Goal: Transaction & Acquisition: Book appointment/travel/reservation

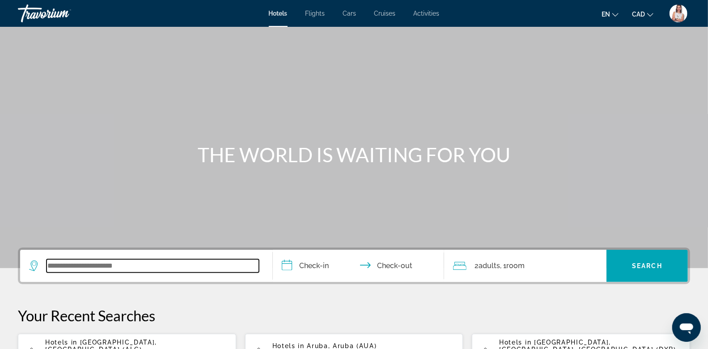
click at [108, 266] on input "Search widget" at bounding box center [153, 265] width 212 height 13
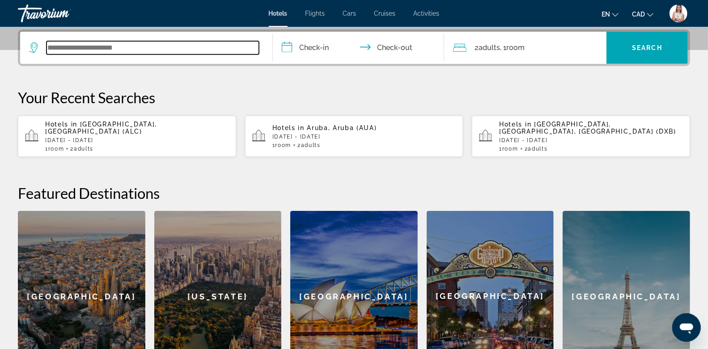
scroll to position [218, 0]
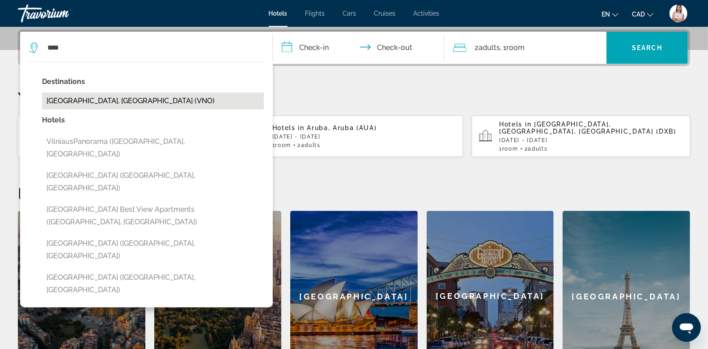
click at [80, 101] on button "[GEOGRAPHIC_DATA], [GEOGRAPHIC_DATA] (VNO)" at bounding box center [153, 101] width 222 height 17
type input "**********"
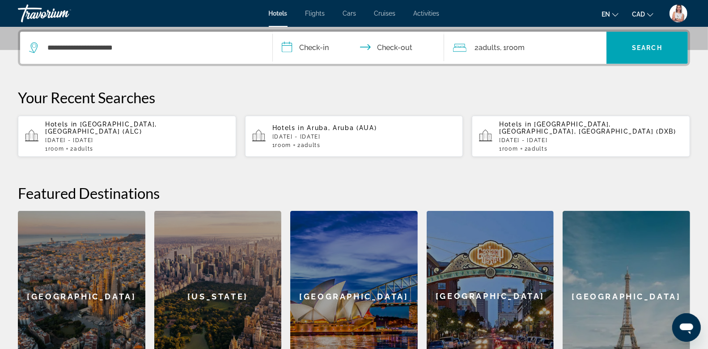
click at [308, 43] on input "**********" at bounding box center [360, 49] width 175 height 35
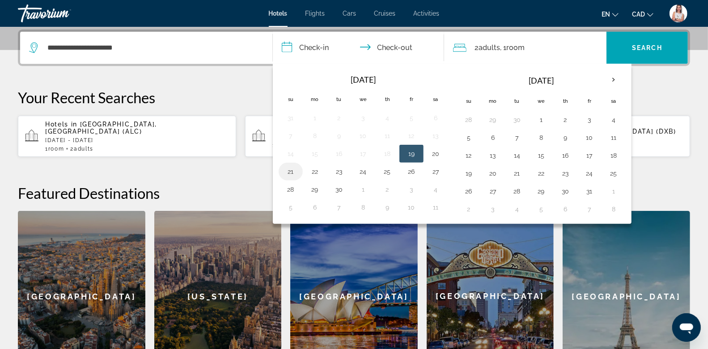
click at [291, 168] on button "21" at bounding box center [291, 172] width 14 height 13
click at [314, 169] on button "22" at bounding box center [315, 172] width 14 height 13
type input "**********"
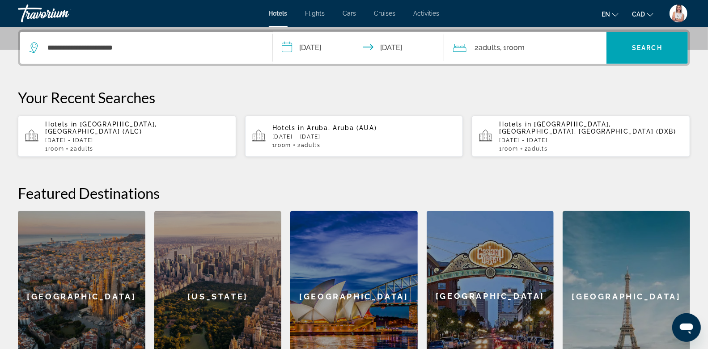
click at [522, 49] on span "Room" at bounding box center [515, 47] width 18 height 8
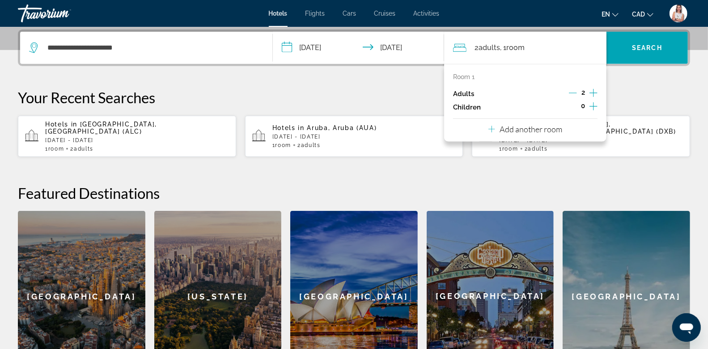
click at [585, 106] on icon "Increment children" at bounding box center [594, 106] width 8 height 11
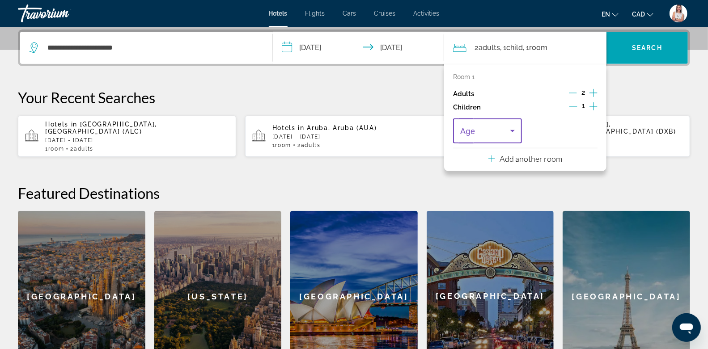
click at [515, 128] on icon "Travelers: 2 adults, 1 child" at bounding box center [512, 131] width 11 height 11
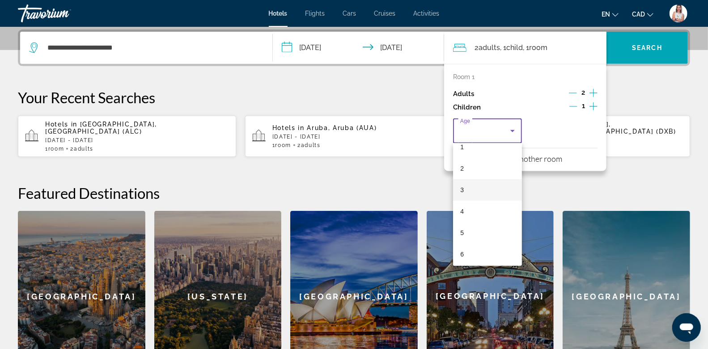
scroll to position [32, 0]
click at [465, 251] on mat-option "6" at bounding box center [487, 254] width 69 height 21
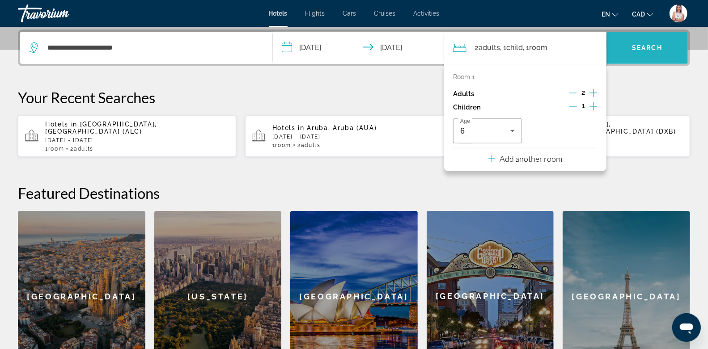
click at [585, 46] on span "Search" at bounding box center [647, 47] width 30 height 7
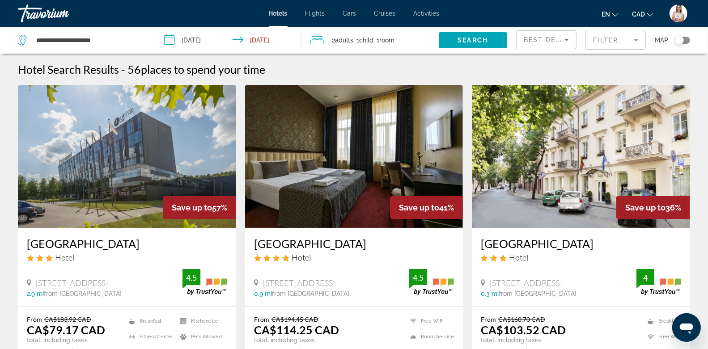
click at [585, 42] on mat-form-field "Filter" at bounding box center [616, 40] width 60 height 19
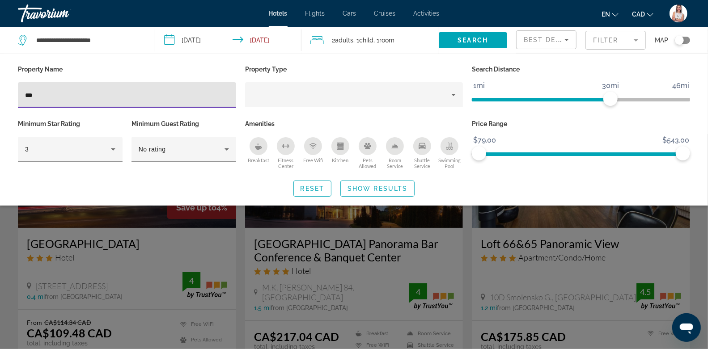
type input "***"
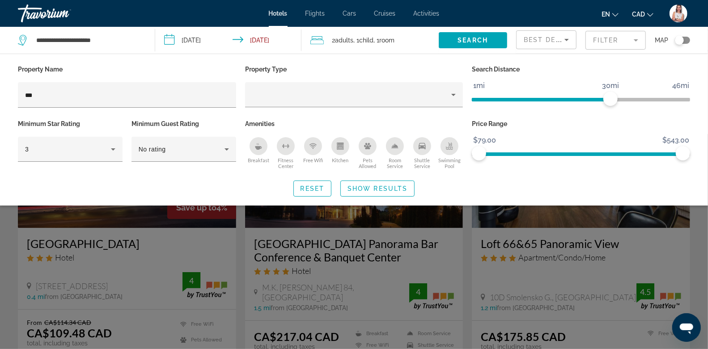
click at [152, 259] on div "Search widget" at bounding box center [354, 241] width 708 height 215
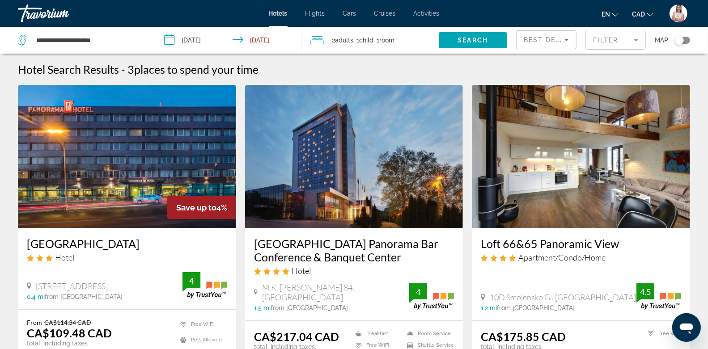
click at [585, 36] on mat-form-field "Filter" at bounding box center [616, 40] width 60 height 19
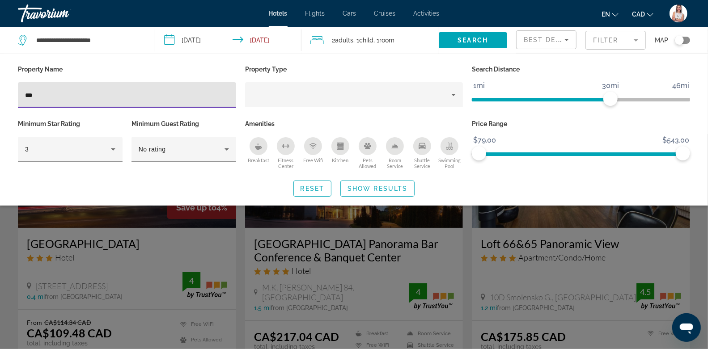
click at [121, 94] on input "***" at bounding box center [127, 95] width 204 height 11
type input "*"
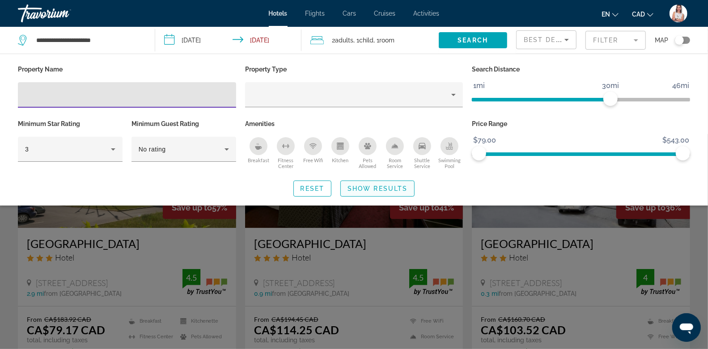
click at [359, 187] on span "Show Results" at bounding box center [378, 188] width 60 height 7
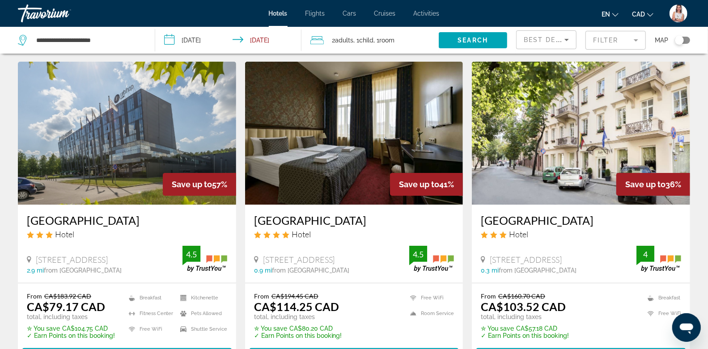
scroll to position [23, 0]
click at [132, 116] on img "Main content" at bounding box center [127, 133] width 218 height 143
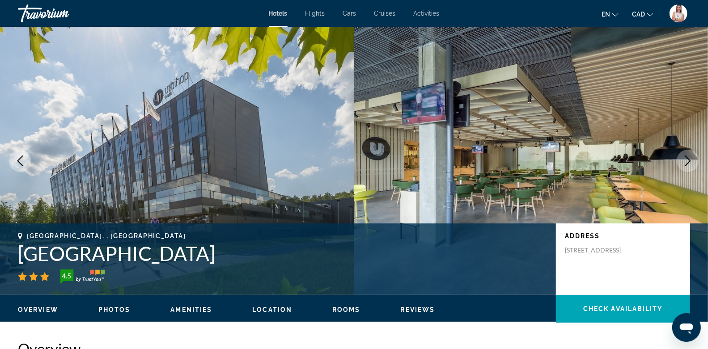
click at [585, 161] on icon "Next image" at bounding box center [688, 161] width 11 height 11
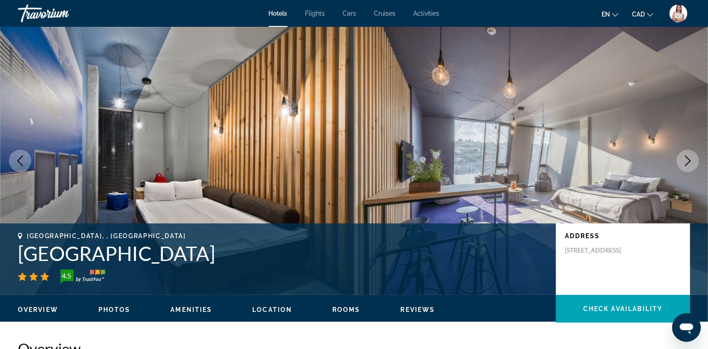
click at [585, 161] on icon "Next image" at bounding box center [688, 161] width 11 height 11
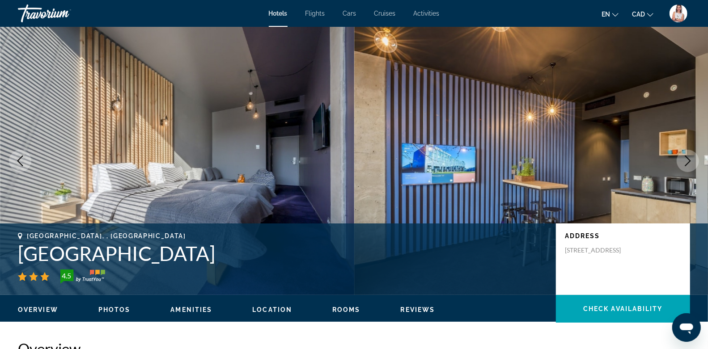
click at [585, 161] on icon "Next image" at bounding box center [688, 161] width 11 height 11
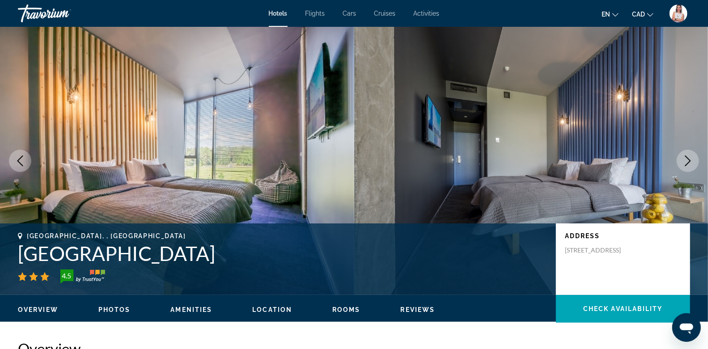
click at [585, 161] on icon "Next image" at bounding box center [688, 161] width 11 height 11
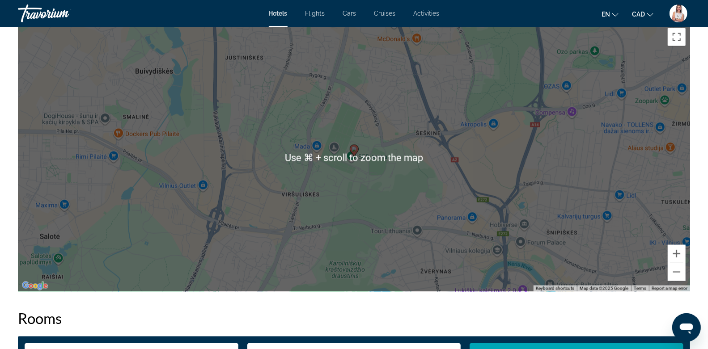
scroll to position [846, 0]
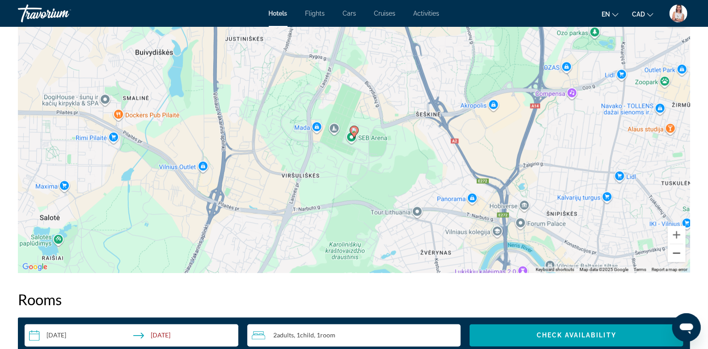
click at [585, 259] on button "Zoom out" at bounding box center [677, 254] width 18 height 18
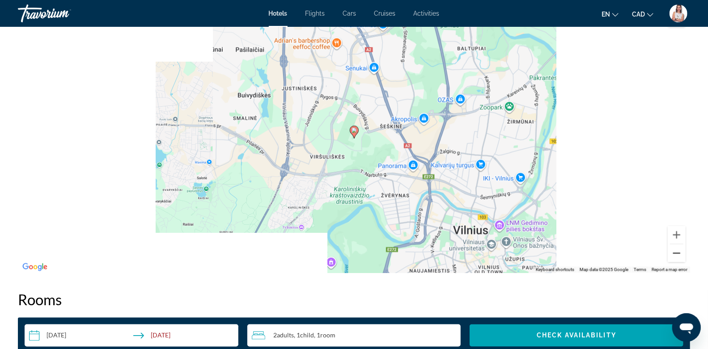
click at [585, 259] on button "Zoom out" at bounding box center [677, 254] width 18 height 18
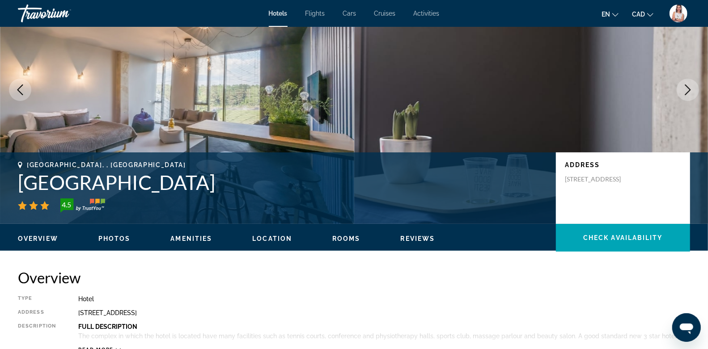
scroll to position [0, 0]
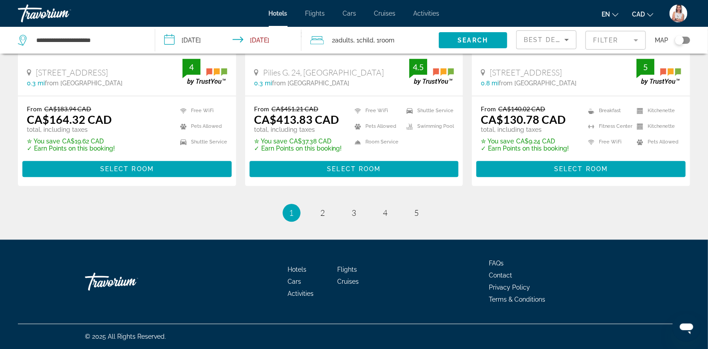
scroll to position [1227, 0]
click at [321, 212] on span "2" at bounding box center [323, 213] width 4 height 10
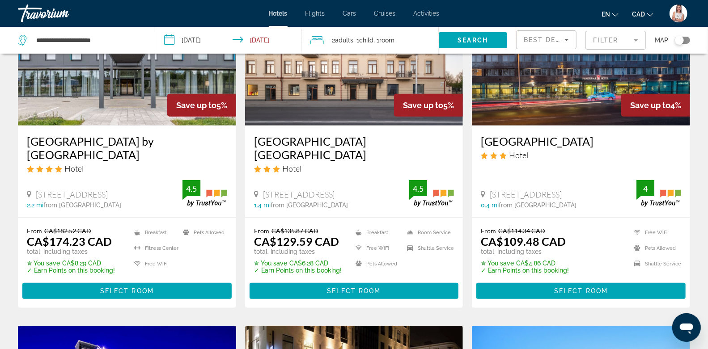
scroll to position [433, 0]
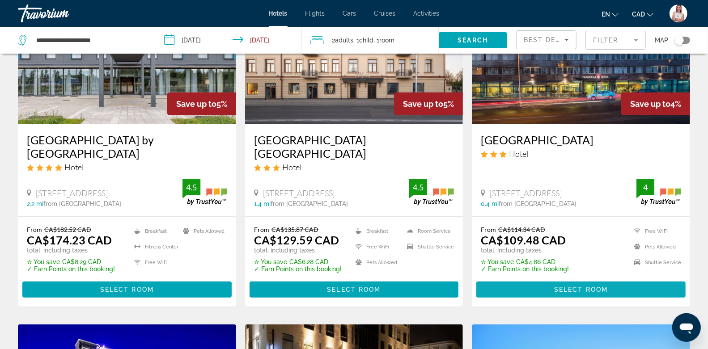
click at [567, 285] on span "Select Room" at bounding box center [581, 289] width 54 height 7
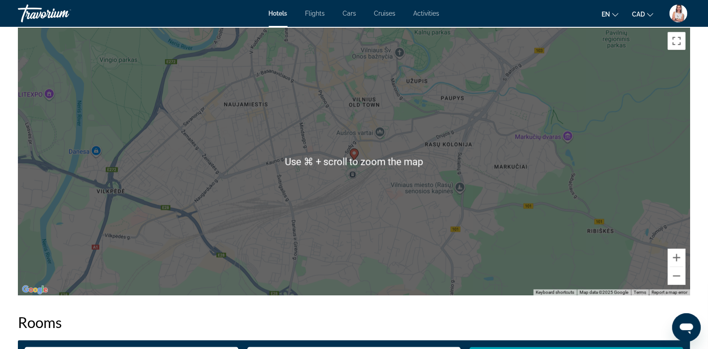
scroll to position [862, 0]
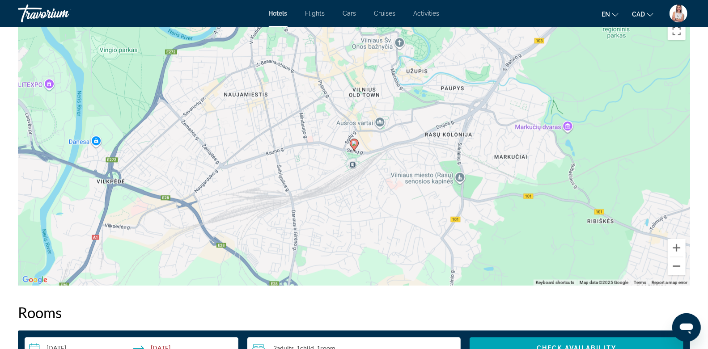
click at [585, 269] on button "Zoom out" at bounding box center [677, 267] width 18 height 18
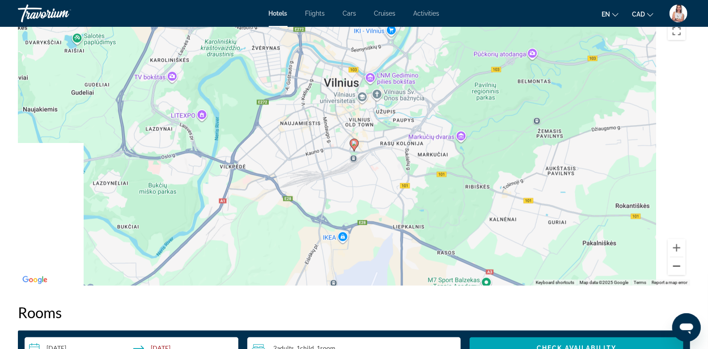
click at [585, 269] on button "Zoom out" at bounding box center [677, 267] width 18 height 18
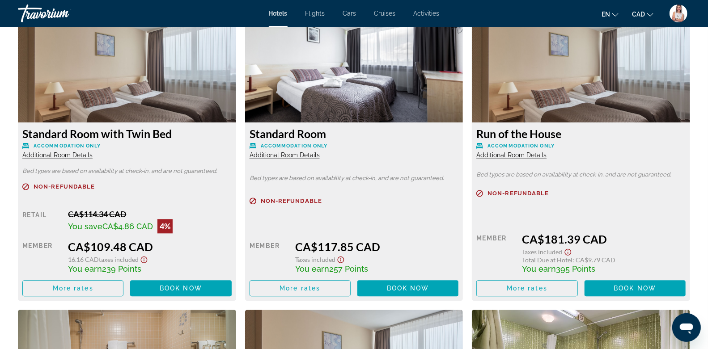
scroll to position [1280, 0]
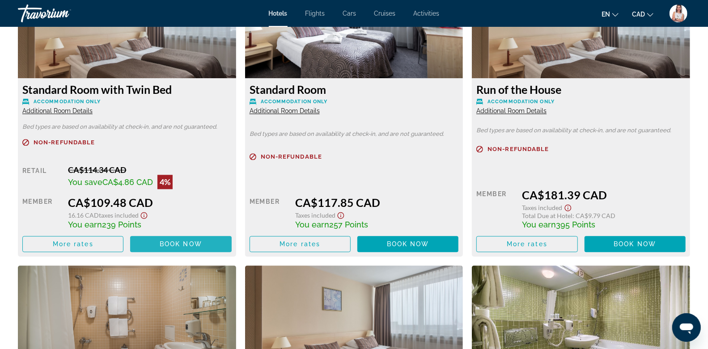
click at [190, 243] on span "Book now" at bounding box center [181, 244] width 42 height 7
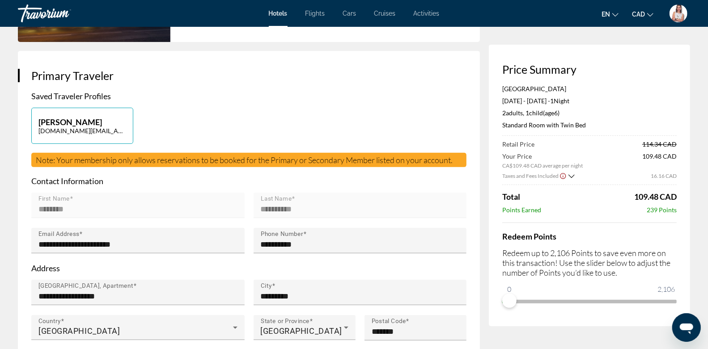
scroll to position [157, 0]
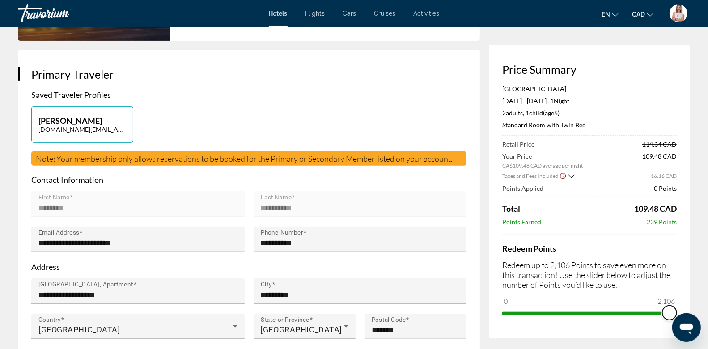
drag, startPoint x: 509, startPoint y: 300, endPoint x: 715, endPoint y: 310, distance: 206.9
click at [585, 193] on html "Skip to main content Hotels Flights Cars Cruises Activities Hotels Flights Cars…" at bounding box center [354, 17] width 708 height 349
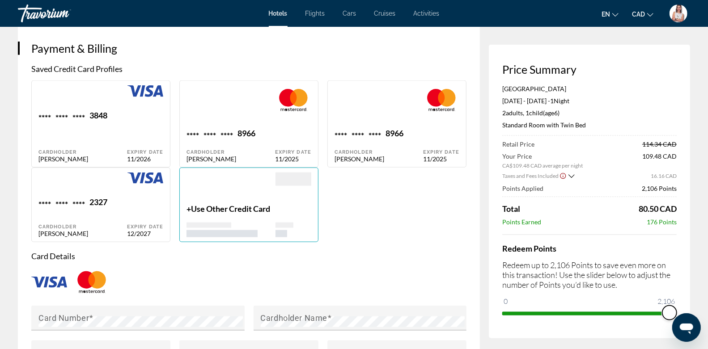
scroll to position [641, 0]
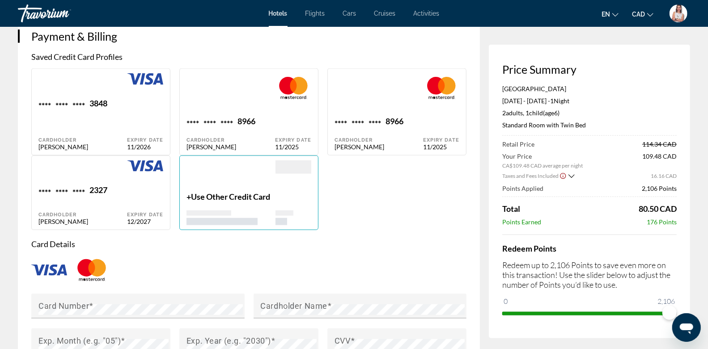
click at [149, 119] on div "Expiry Date 11/2026" at bounding box center [145, 124] width 36 height 52
type input "********"
type input "**********"
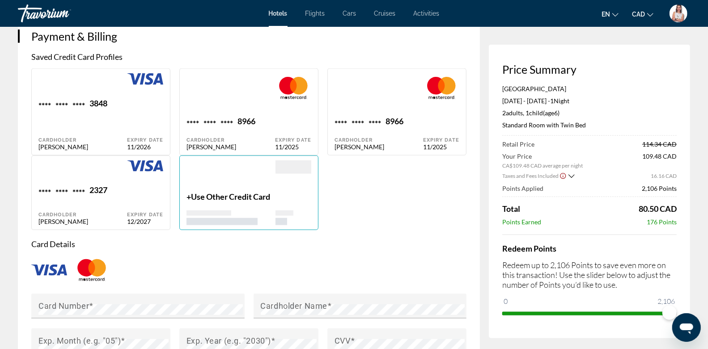
type input "*********"
type input "******"
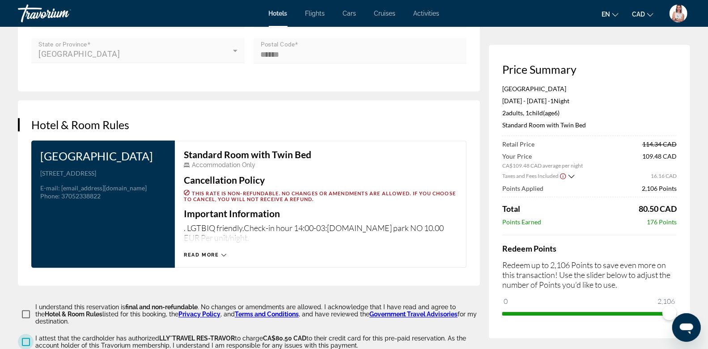
scroll to position [1079, 0]
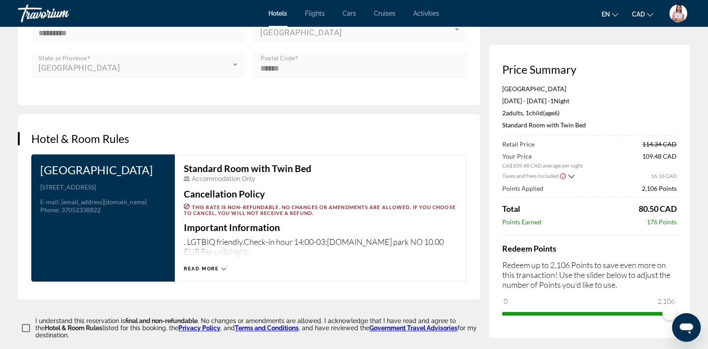
click at [208, 272] on span "Read more" at bounding box center [201, 269] width 35 height 6
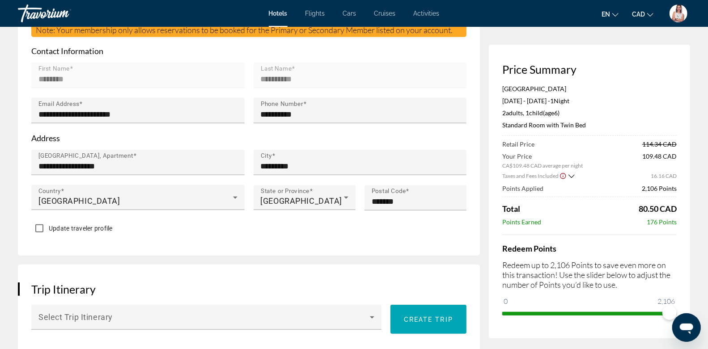
scroll to position [293, 0]
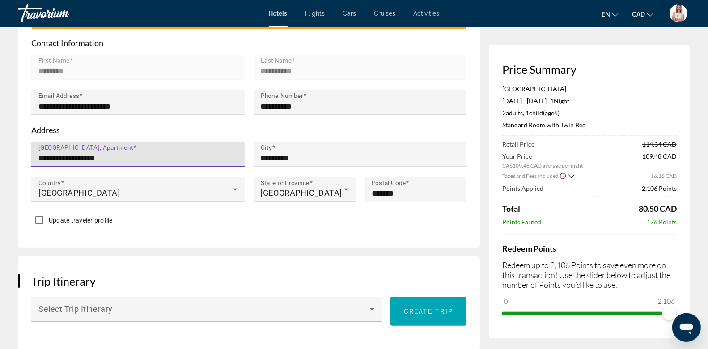
drag, startPoint x: 146, startPoint y: 165, endPoint x: 21, endPoint y: 164, distance: 124.8
click at [21, 164] on div "**********" at bounding box center [249, 80] width 462 height 335
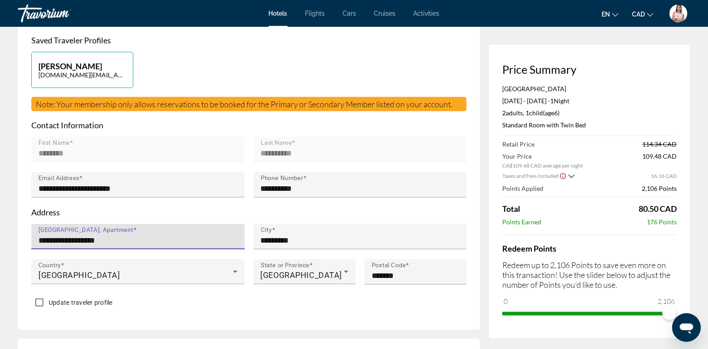
scroll to position [209, 0]
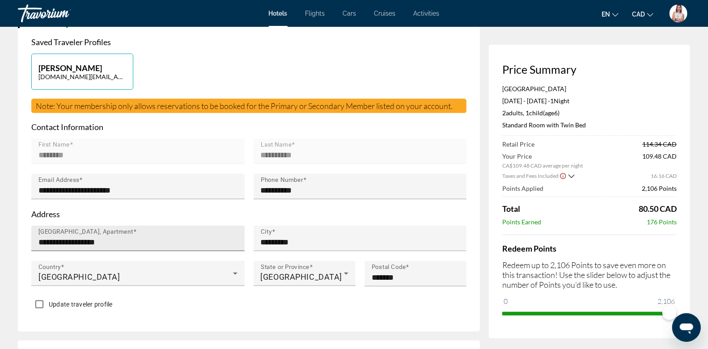
click at [130, 236] on mat-label "[GEOGRAPHIC_DATA], Apartment" at bounding box center [85, 232] width 95 height 7
click at [148, 243] on div "**********" at bounding box center [140, 238] width 204 height 25
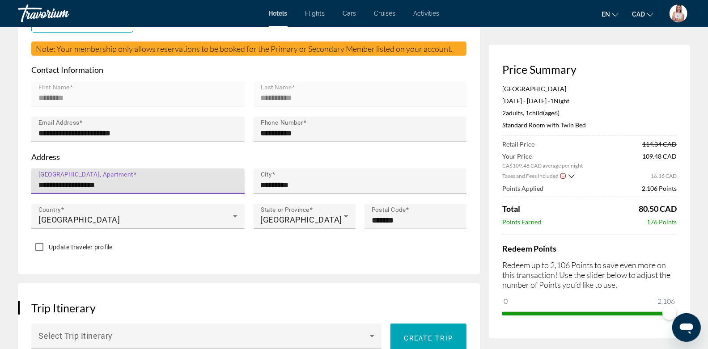
scroll to position [282, 0]
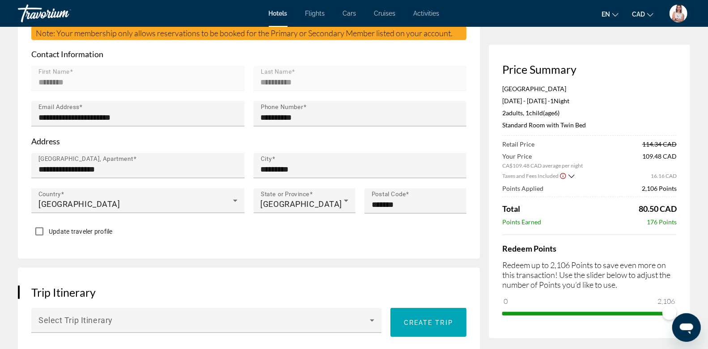
click at [51, 235] on span "Update traveler profile" at bounding box center [81, 231] width 64 height 7
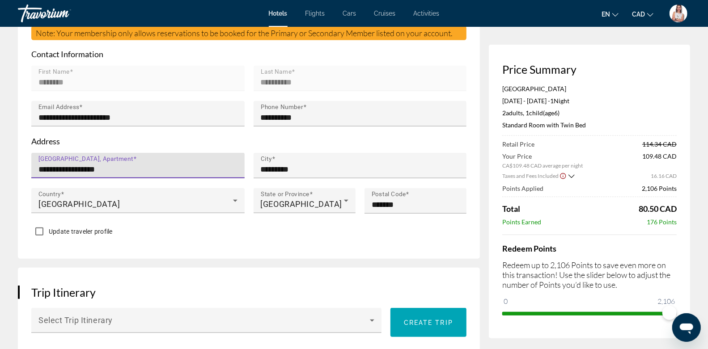
click at [122, 175] on input "**********" at bounding box center [140, 169] width 204 height 11
type input "*"
type input "**********"
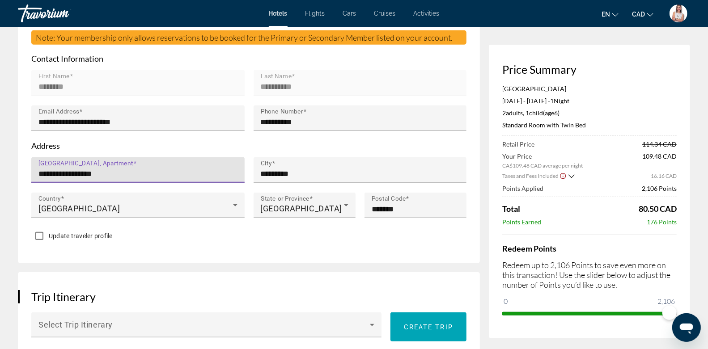
scroll to position [271, 0]
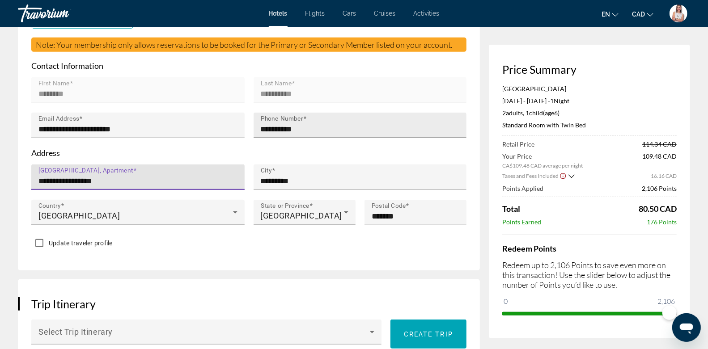
click at [328, 135] on input "**********" at bounding box center [363, 129] width 204 height 11
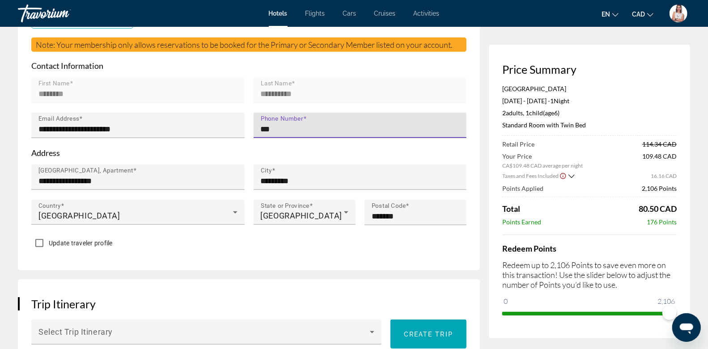
type input "**********"
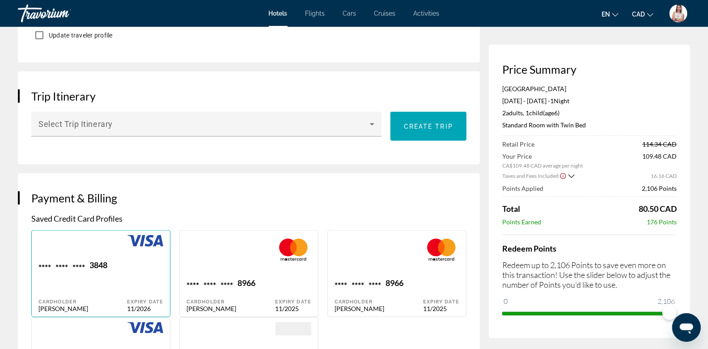
scroll to position [505, 0]
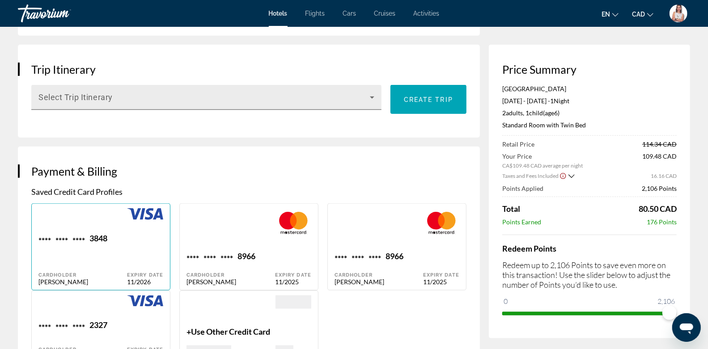
click at [209, 102] on div "Select Trip Itinerary" at bounding box center [206, 97] width 336 height 25
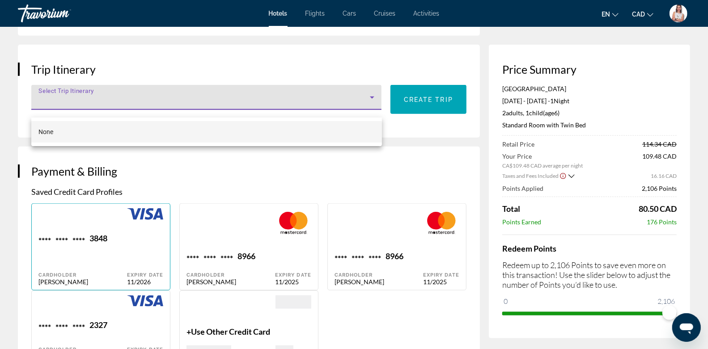
click at [408, 150] on div at bounding box center [354, 174] width 708 height 349
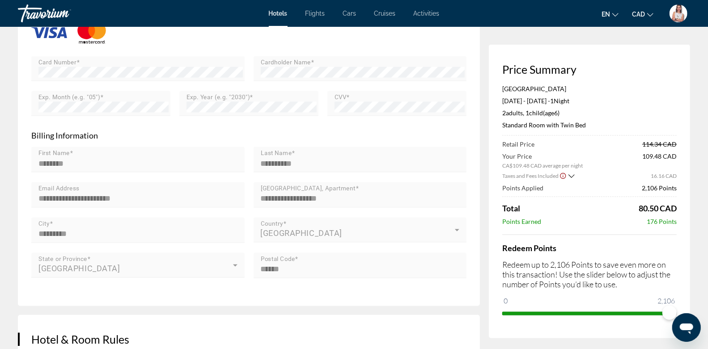
scroll to position [925, 0]
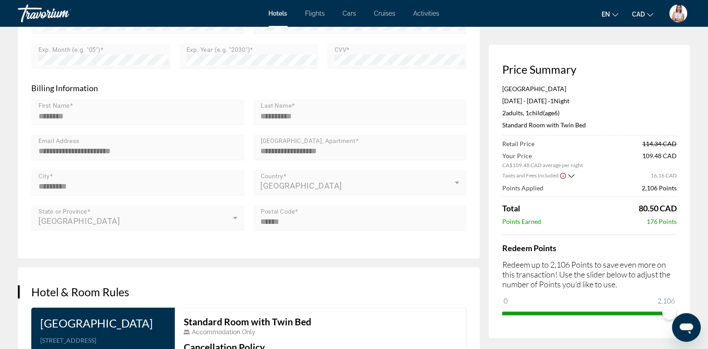
click at [324, 145] on mat-label "[GEOGRAPHIC_DATA], Apartment" at bounding box center [308, 141] width 95 height 7
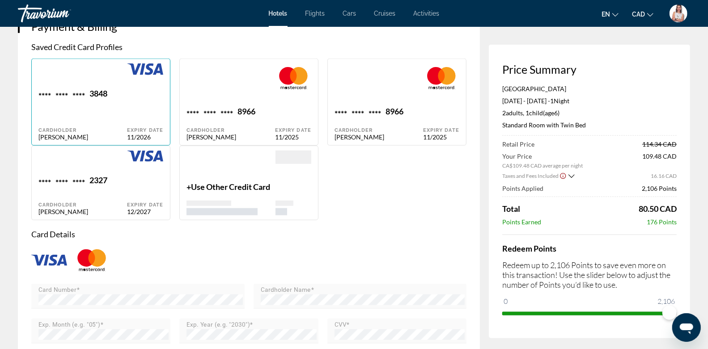
scroll to position [631, 0]
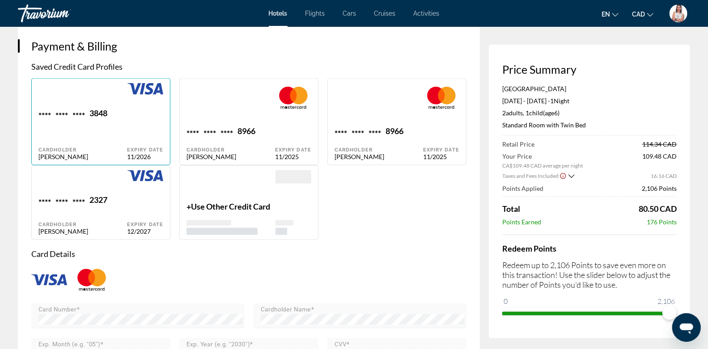
click at [125, 207] on div "**** **** **** 2327" at bounding box center [82, 201] width 89 height 12
type input "********"
type input "**********"
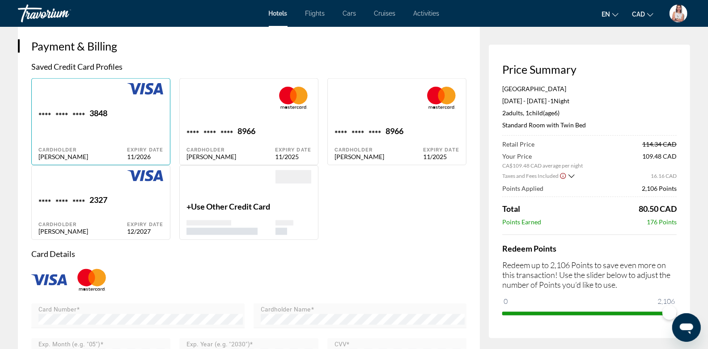
type input "*********"
type input "*******"
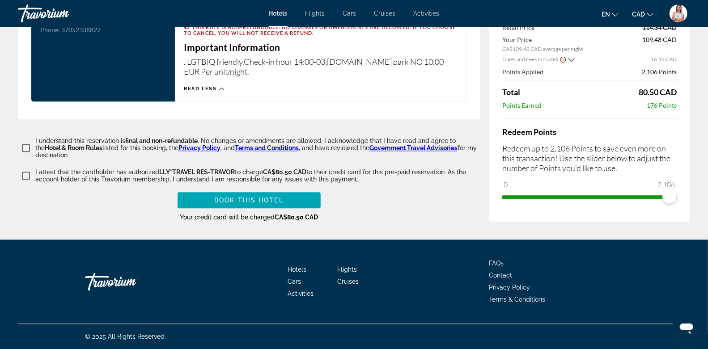
scroll to position [1264, 0]
click at [267, 198] on span "Book this hotel" at bounding box center [248, 200] width 69 height 7
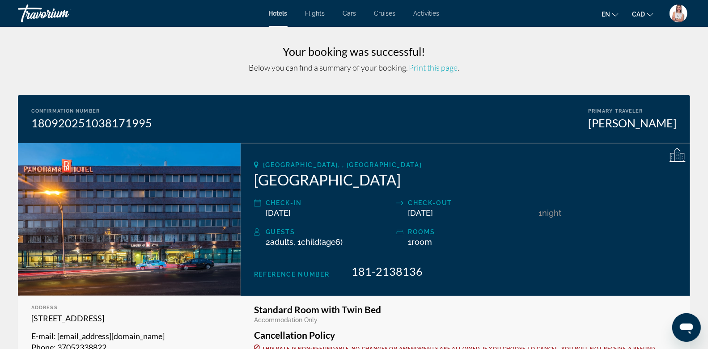
click at [432, 67] on span "Print this page" at bounding box center [433, 68] width 49 height 10
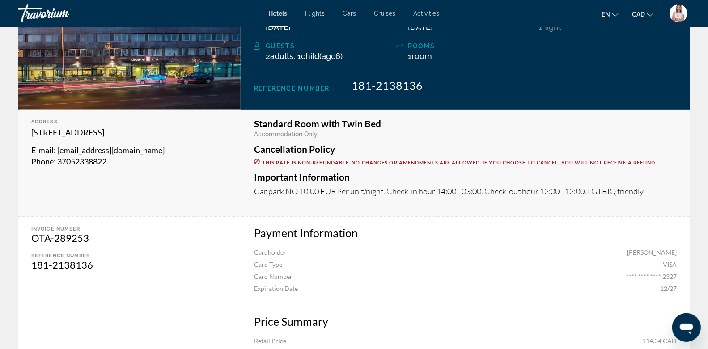
scroll to position [166, 0]
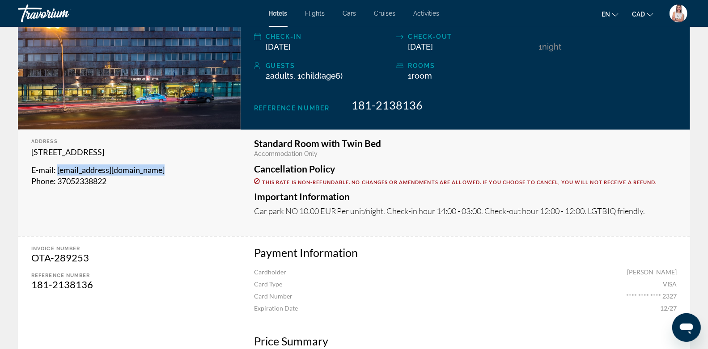
drag, startPoint x: 174, startPoint y: 169, endPoint x: 57, endPoint y: 169, distance: 116.3
click at [57, 169] on p "E-mail : [EMAIL_ADDRESS][DOMAIN_NAME]" at bounding box center [129, 170] width 196 height 11
copy span "[EMAIL_ADDRESS][DOMAIN_NAME]"
drag, startPoint x: 102, startPoint y: 286, endPoint x: 23, endPoint y: 277, distance: 80.1
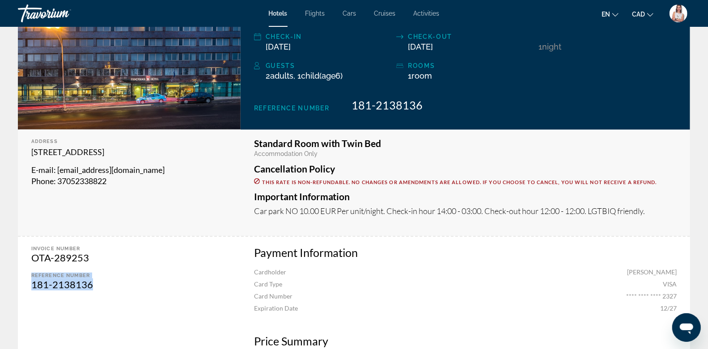
copy div "Reference number 181-2138136"
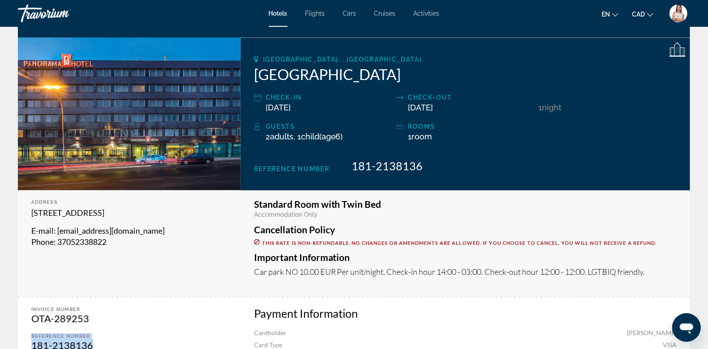
scroll to position [105, 0]
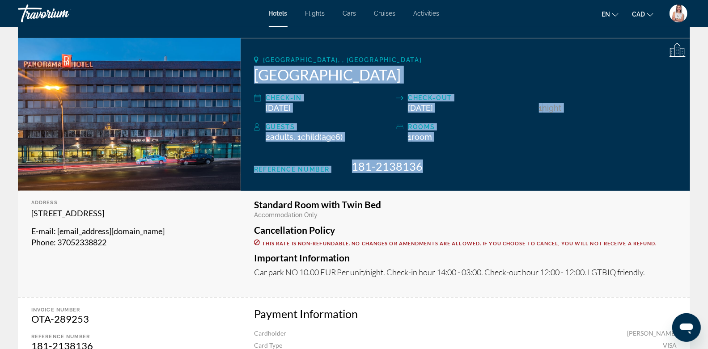
drag, startPoint x: 249, startPoint y: 70, endPoint x: 454, endPoint y: 166, distance: 225.7
click at [454, 166] on div "[GEOGRAPHIC_DATA], , [GEOGRAPHIC_DATA] [GEOGRAPHIC_DATA] Check-in [DATE] Check-…" at bounding box center [466, 114] width 450 height 153
copy div "[GEOGRAPHIC_DATA] Check-in [DATE] Check-out [DATE] 1 Night Nights Guests 2 Adul…"
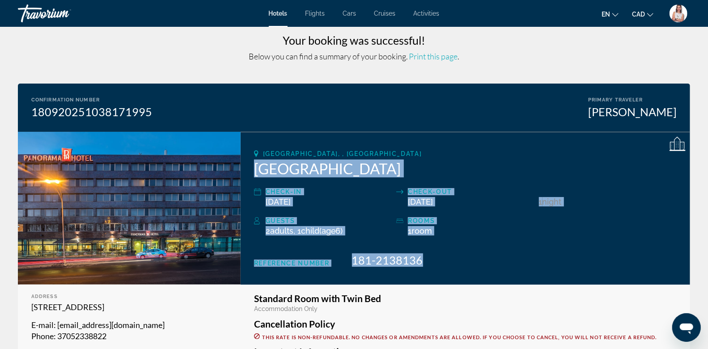
scroll to position [0, 0]
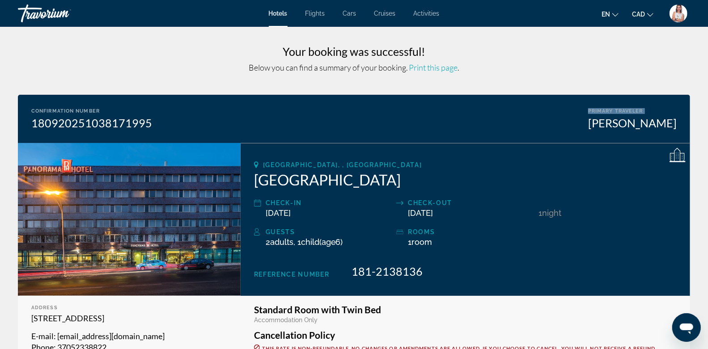
drag, startPoint x: 567, startPoint y: 109, endPoint x: 579, endPoint y: 120, distance: 16.1
click at [579, 120] on div "Confirmation Number 180920251038171995 Primary Traveler [PERSON_NAME]" at bounding box center [354, 119] width 672 height 48
drag, startPoint x: 25, startPoint y: 106, endPoint x: 691, endPoint y: 120, distance: 666.2
copy div "Confirmation Number 180920251038171995 Primary Traveler [PERSON_NAME]"
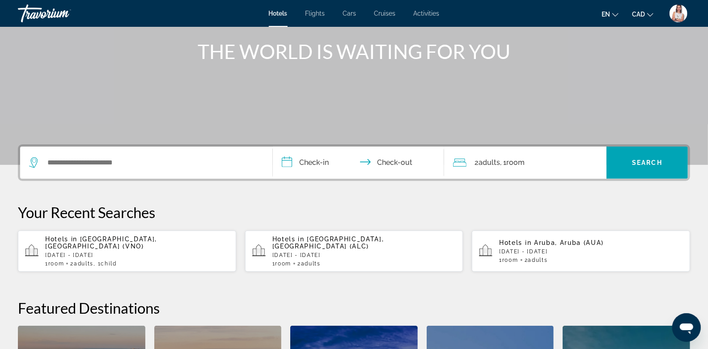
scroll to position [142, 0]
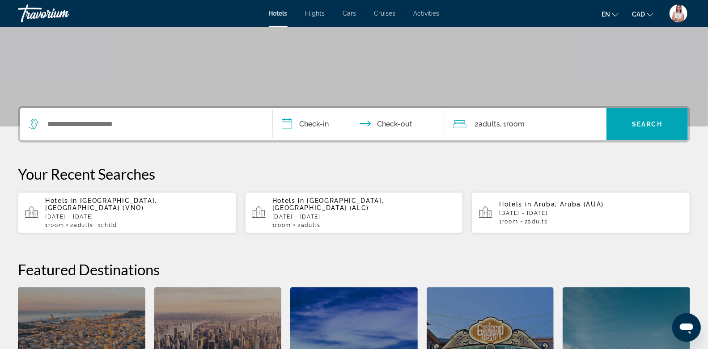
click at [387, 214] on p "[DATE] - [DATE]" at bounding box center [364, 217] width 184 height 6
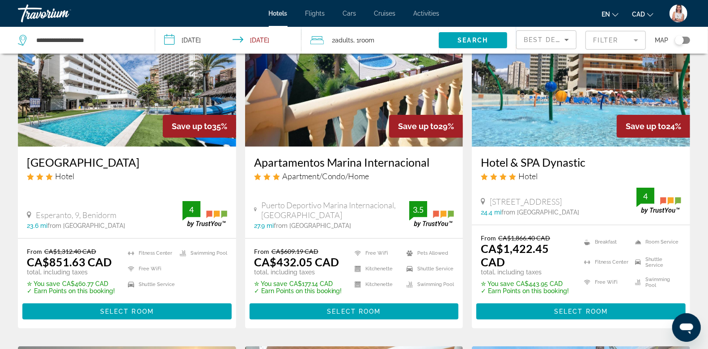
scroll to position [153, 0]
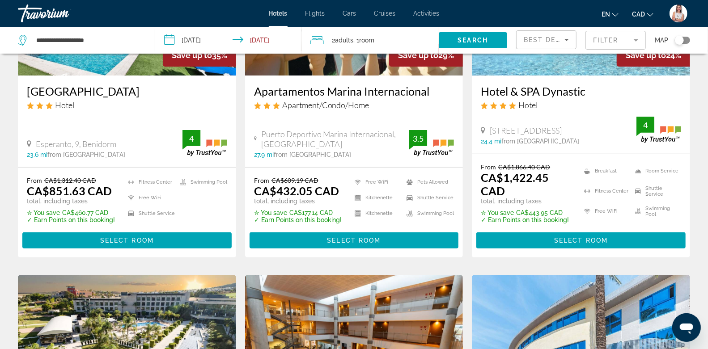
click at [585, 38] on mat-form-field "Filter" at bounding box center [616, 40] width 60 height 19
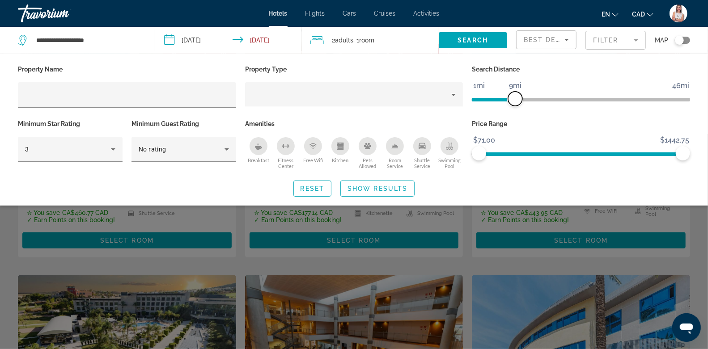
drag, startPoint x: 607, startPoint y: 100, endPoint x: 517, endPoint y: 106, distance: 90.6
click at [517, 106] on div "Search Distance 1mi 46mi 9mi" at bounding box center [580, 90] width 227 height 55
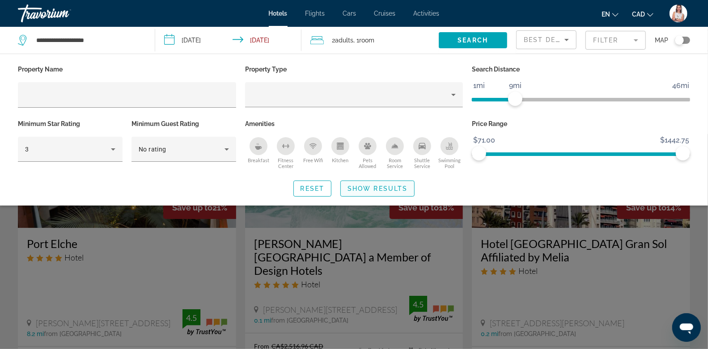
click at [383, 188] on span "Show Results" at bounding box center [378, 188] width 60 height 7
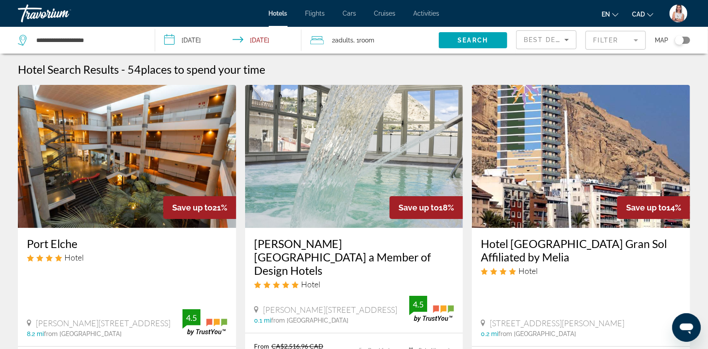
click at [585, 39] on mat-form-field "Filter" at bounding box center [616, 40] width 60 height 19
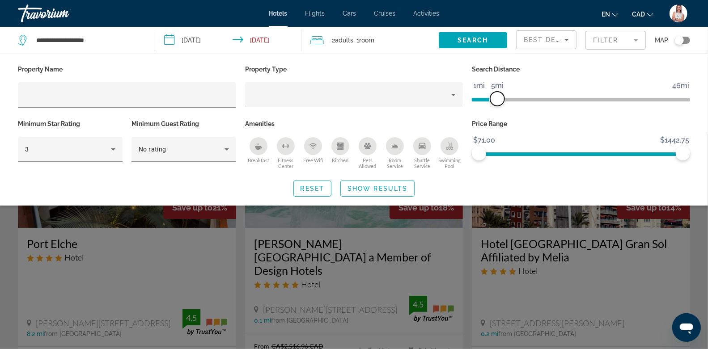
drag, startPoint x: 518, startPoint y: 99, endPoint x: 498, endPoint y: 101, distance: 19.8
click at [498, 101] on span "ngx-slider" at bounding box center [497, 99] width 14 height 14
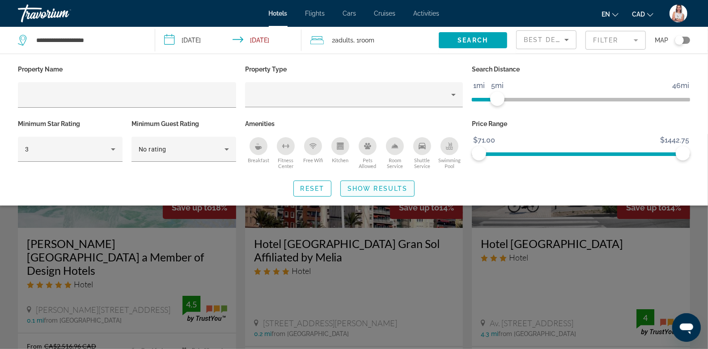
click at [377, 185] on span "Show Results" at bounding box center [378, 188] width 60 height 7
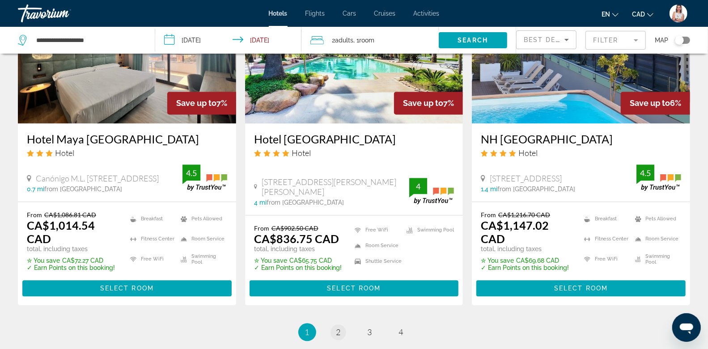
scroll to position [1197, 0]
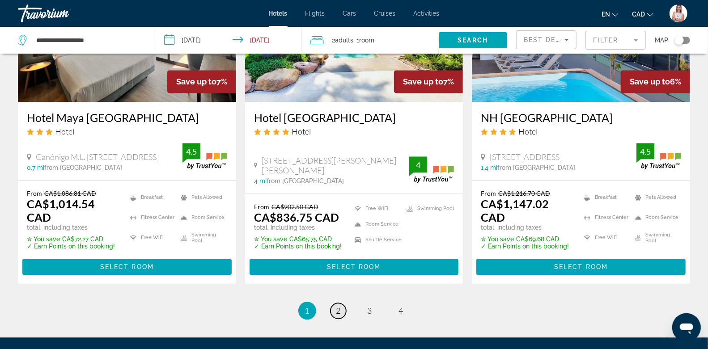
click at [339, 285] on span "2" at bounding box center [338, 311] width 4 height 10
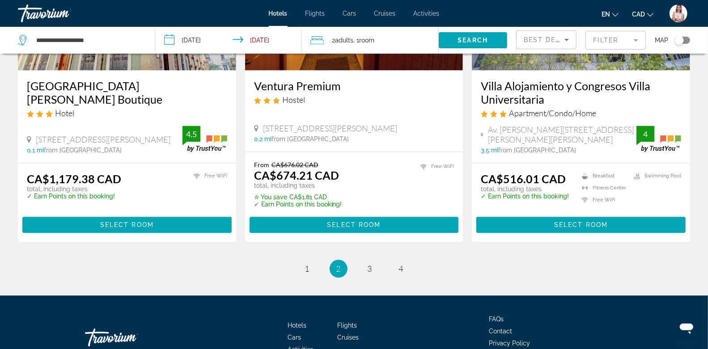
scroll to position [1216, 0]
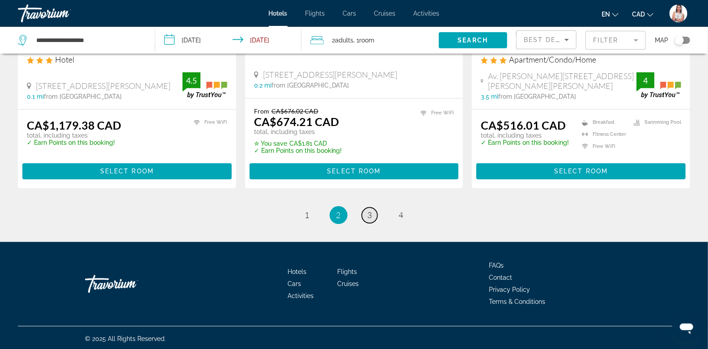
click at [368, 212] on span "3" at bounding box center [370, 215] width 4 height 10
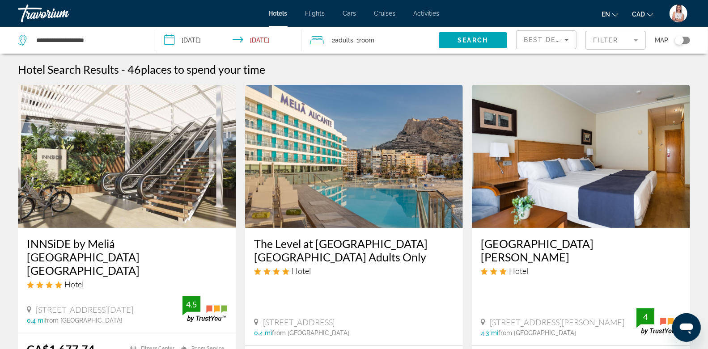
click at [585, 42] on mat-form-field "Filter" at bounding box center [616, 40] width 60 height 19
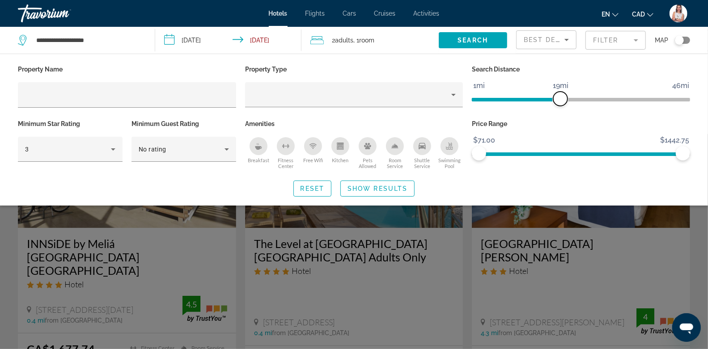
drag, startPoint x: 496, startPoint y: 98, endPoint x: 560, endPoint y: 100, distance: 64.0
click at [560, 100] on span "ngx-slider" at bounding box center [560, 99] width 14 height 14
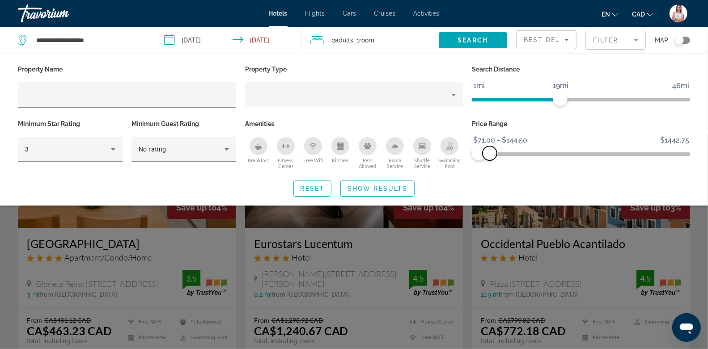
drag, startPoint x: 682, startPoint y: 151, endPoint x: 490, endPoint y: 170, distance: 192.4
click at [490, 170] on div "Price Range $71.00 $1442.75 $71.00 $144.50 $71.00 - $144.50" at bounding box center [580, 145] width 227 height 54
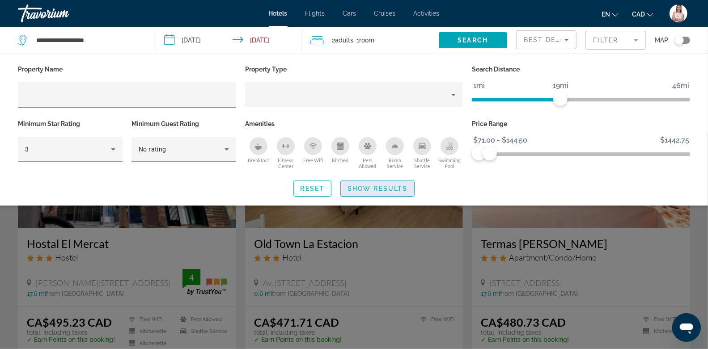
click at [374, 189] on span "Show Results" at bounding box center [378, 188] width 60 height 7
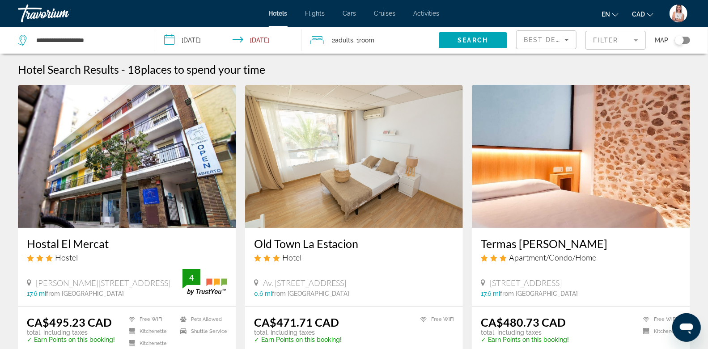
click at [585, 41] on div "Toggle map" at bounding box center [682, 40] width 15 height 7
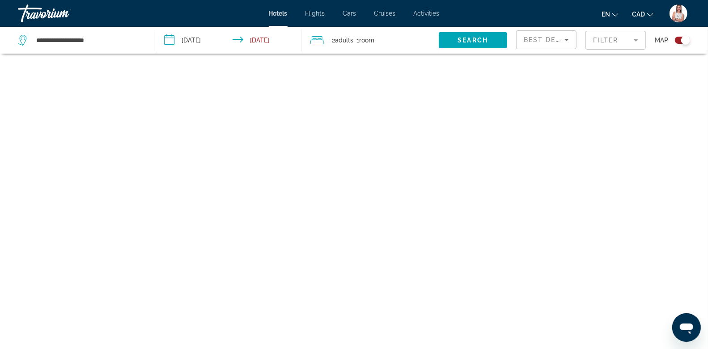
scroll to position [54, 0]
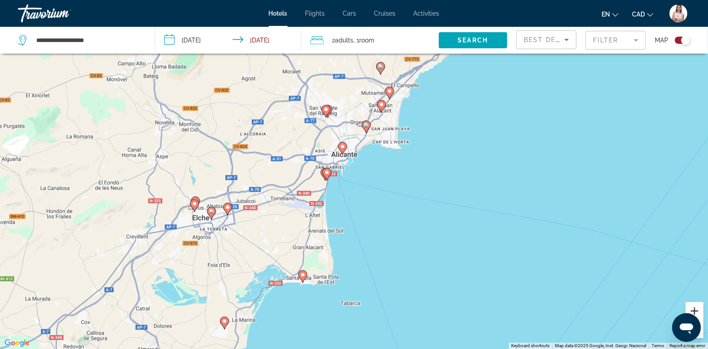
click at [585, 285] on button "Zoom in" at bounding box center [695, 311] width 18 height 18
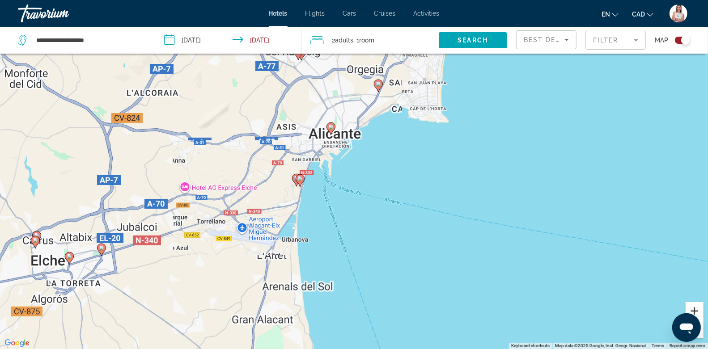
click at [585, 285] on button "Zoom in" at bounding box center [695, 311] width 18 height 18
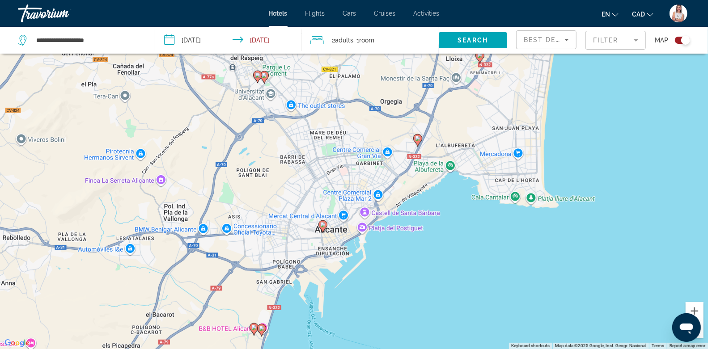
drag, startPoint x: 450, startPoint y: 178, endPoint x: 466, endPoint y: 317, distance: 140.0
click at [466, 285] on div "To activate drag with keyboard, press Alt + Enter. Once in keyboard drag state,…" at bounding box center [354, 174] width 708 height 349
click at [322, 226] on image "Main content" at bounding box center [322, 224] width 5 height 5
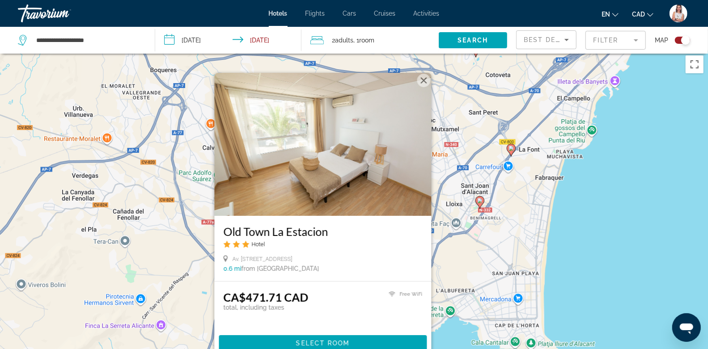
scroll to position [0, 0]
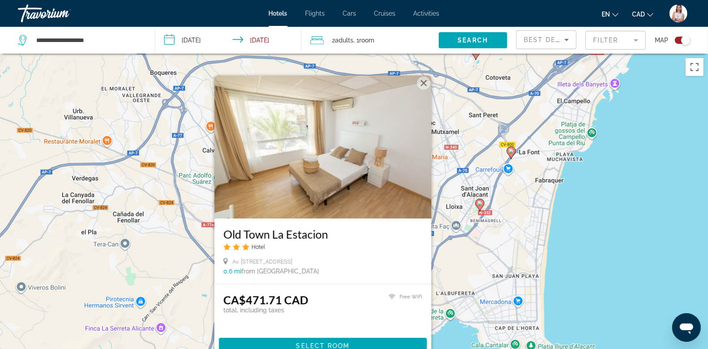
click at [429, 86] on button "Close" at bounding box center [423, 82] width 13 height 13
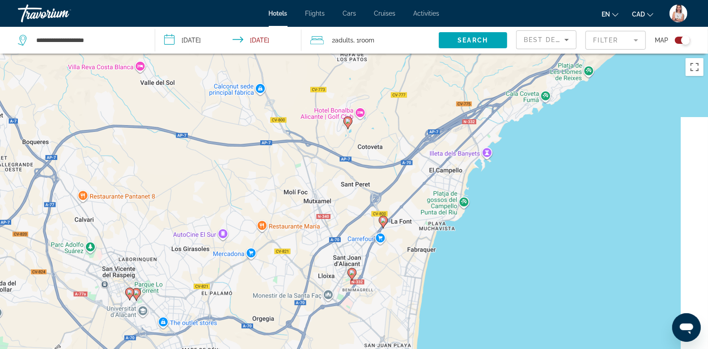
drag, startPoint x: 610, startPoint y: 173, endPoint x: 483, endPoint y: 243, distance: 145.5
click at [483, 243] on div "To activate drag with keyboard, press Alt + Enter. Once in keyboard drag state,…" at bounding box center [354, 228] width 708 height 349
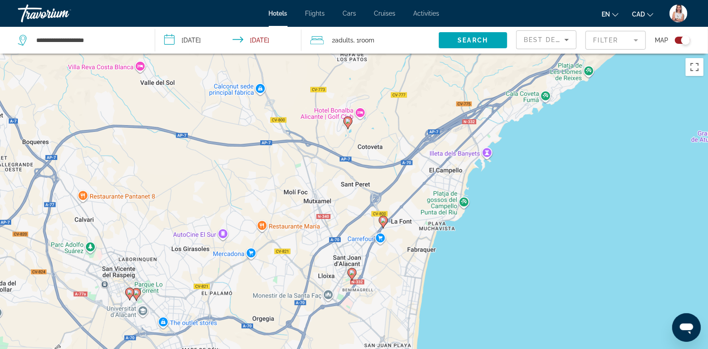
click at [585, 38] on mat-form-field "Filter" at bounding box center [616, 40] width 60 height 19
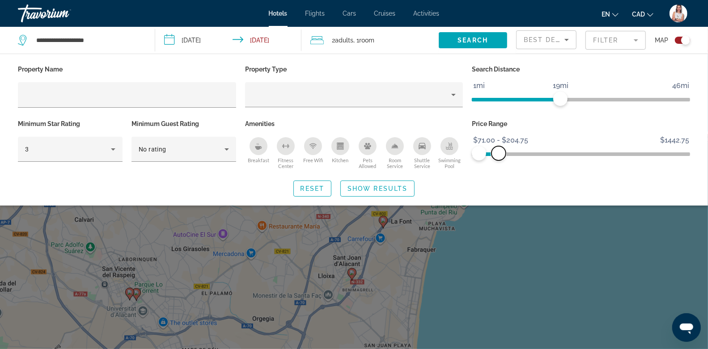
drag, startPoint x: 492, startPoint y: 150, endPoint x: 499, endPoint y: 152, distance: 7.9
click at [499, 152] on span "ngx-slider-max" at bounding box center [499, 153] width 14 height 14
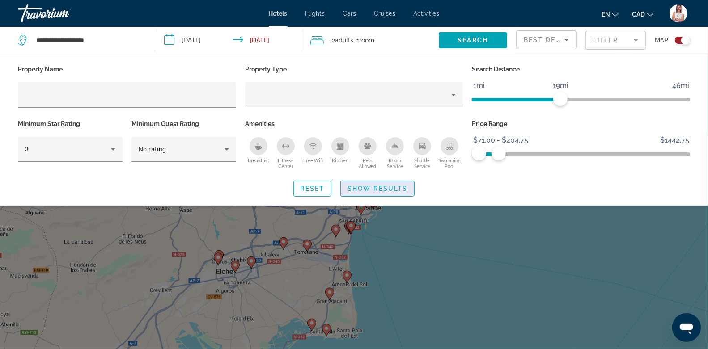
click at [389, 182] on span "Search widget" at bounding box center [377, 188] width 73 height 21
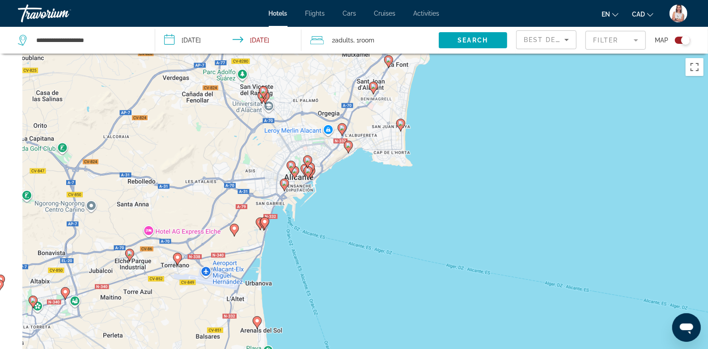
drag, startPoint x: 298, startPoint y: 284, endPoint x: 348, endPoint y: 244, distance: 63.6
click at [348, 244] on div "To activate drag with keyboard, press Alt + Enter. Once in keyboard drag state,…" at bounding box center [354, 228] width 708 height 349
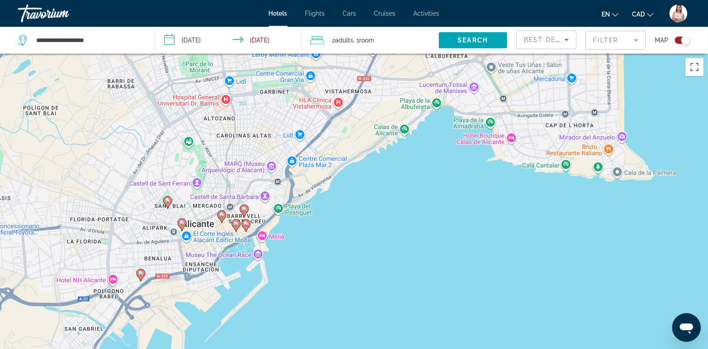
drag, startPoint x: 311, startPoint y: 144, endPoint x: 365, endPoint y: 391, distance: 253.1
click at [365, 285] on html "**********" at bounding box center [354, 174] width 708 height 349
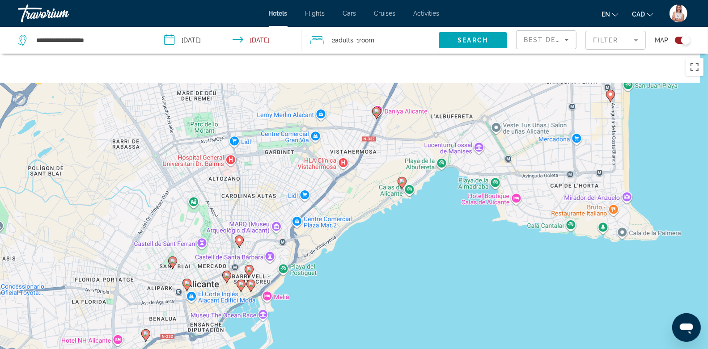
drag, startPoint x: 431, startPoint y: 202, endPoint x: 436, endPoint y: 263, distance: 61.5
click at [436, 263] on div "To activate drag with keyboard, press Alt + Enter. Once in keyboard drag state,…" at bounding box center [354, 228] width 708 height 349
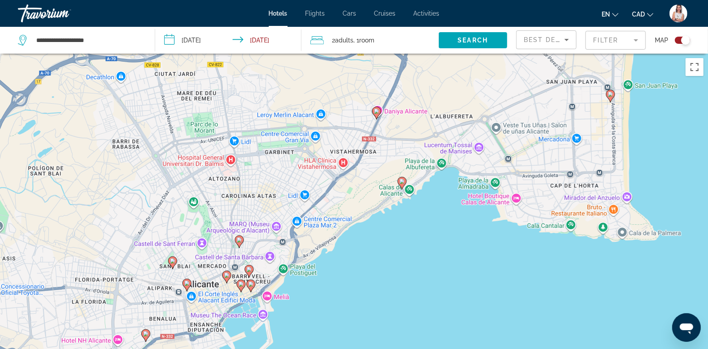
click at [403, 180] on image "Main content" at bounding box center [401, 181] width 5 height 5
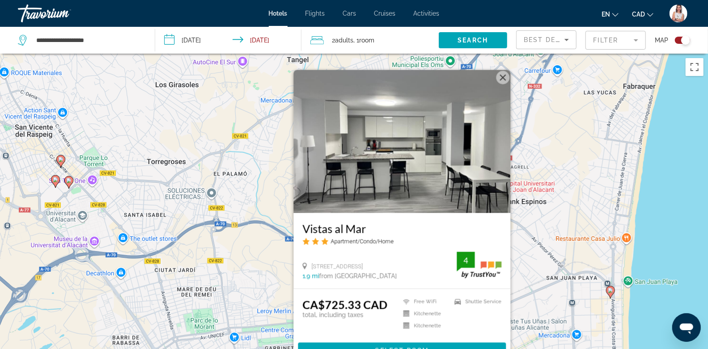
click at [585, 285] on div "To activate drag with keyboard, press Alt + Enter. Once in keyboard drag state,…" at bounding box center [354, 228] width 708 height 349
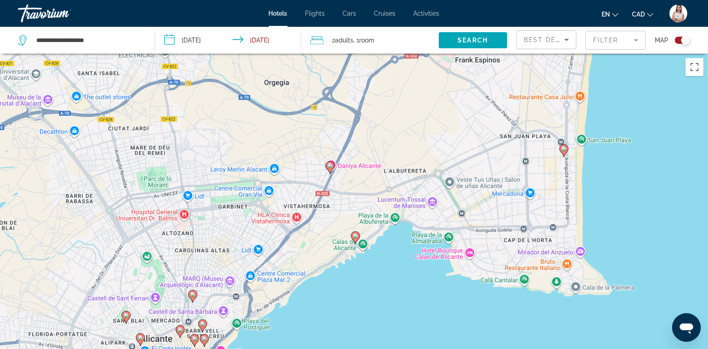
drag, startPoint x: 641, startPoint y: 306, endPoint x: 594, endPoint y: 162, distance: 150.5
click at [585, 162] on div "To activate drag with keyboard, press Alt + Enter. Once in keyboard drag state,…" at bounding box center [354, 228] width 708 height 349
click at [565, 147] on image "Main content" at bounding box center [563, 147] width 5 height 5
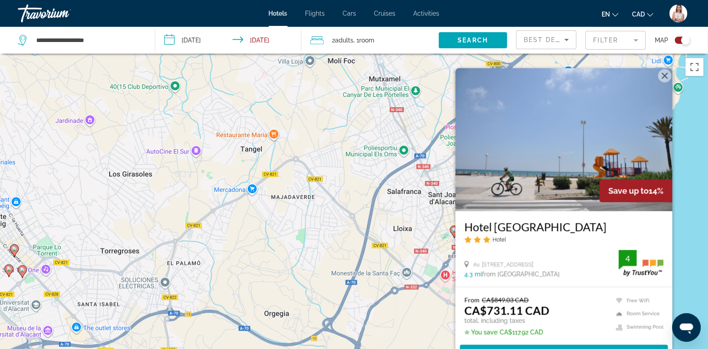
click at [585, 241] on div "To activate drag with keyboard, press Alt + Enter. Once in keyboard drag state,…" at bounding box center [354, 228] width 708 height 349
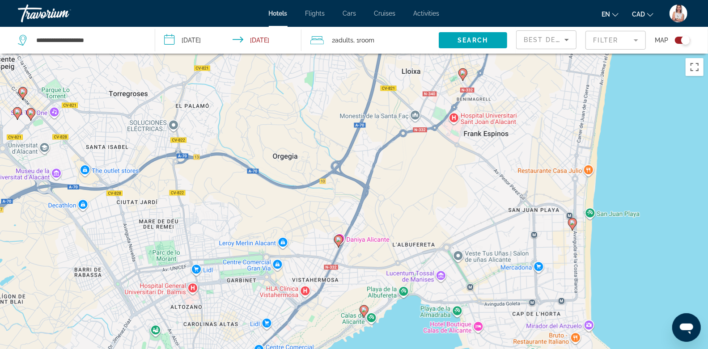
drag, startPoint x: 566, startPoint y: 307, endPoint x: 584, endPoint y: 136, distance: 171.3
click at [584, 136] on div "To activate drag with keyboard, press Alt + Enter. Once in keyboard drag state,…" at bounding box center [354, 228] width 708 height 349
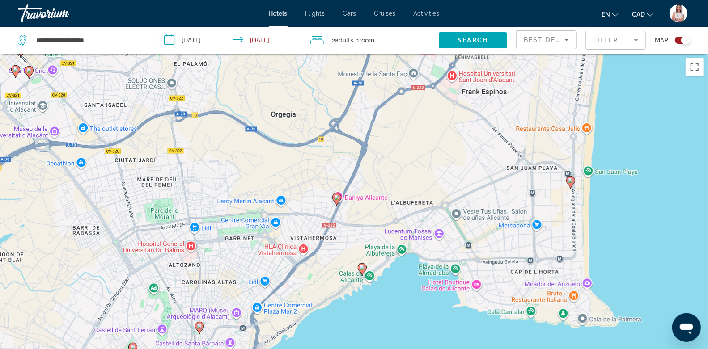
drag, startPoint x: 643, startPoint y: 253, endPoint x: 618, endPoint y: 197, distance: 60.7
click at [585, 197] on div "To activate drag with keyboard, press Alt + Enter. Once in keyboard drag state,…" at bounding box center [354, 228] width 708 height 349
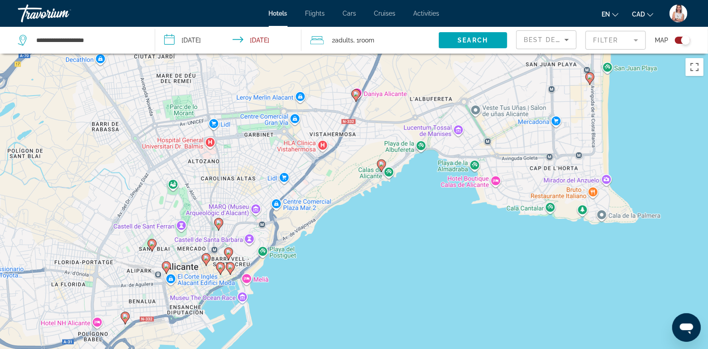
drag, startPoint x: 340, startPoint y: 307, endPoint x: 377, endPoint y: 227, distance: 87.9
click at [377, 227] on div "To activate drag with keyboard, press Alt + Enter. Once in keyboard drag state,…" at bounding box center [354, 228] width 708 height 349
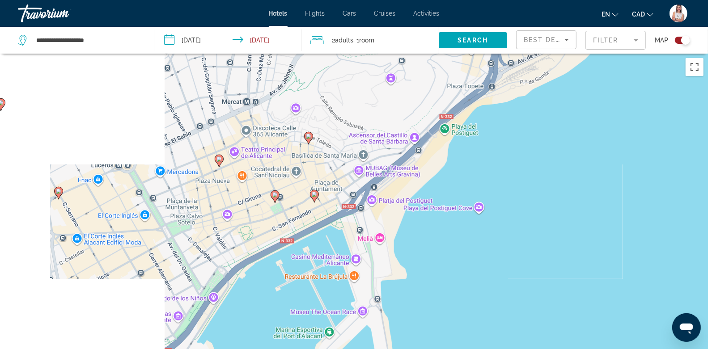
drag, startPoint x: 279, startPoint y: 315, endPoint x: 451, endPoint y: 268, distance: 178.9
click at [451, 268] on div "To activate drag with keyboard, press Alt + Enter. Once in keyboard drag state,…" at bounding box center [354, 228] width 708 height 349
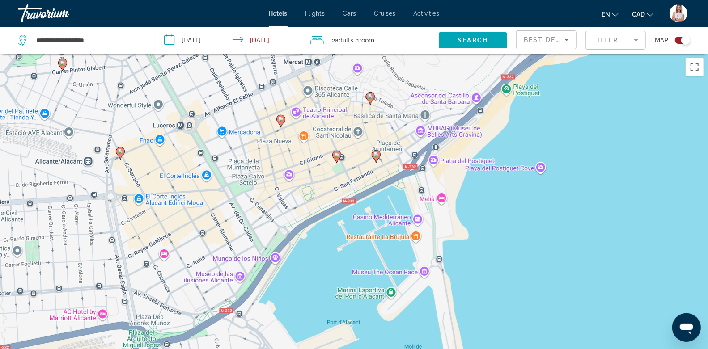
drag, startPoint x: 436, startPoint y: 263, endPoint x: 498, endPoint y: 223, distance: 74.3
click at [498, 223] on div "To activate drag with keyboard, press Alt + Enter. Once in keyboard drag state,…" at bounding box center [354, 228] width 708 height 349
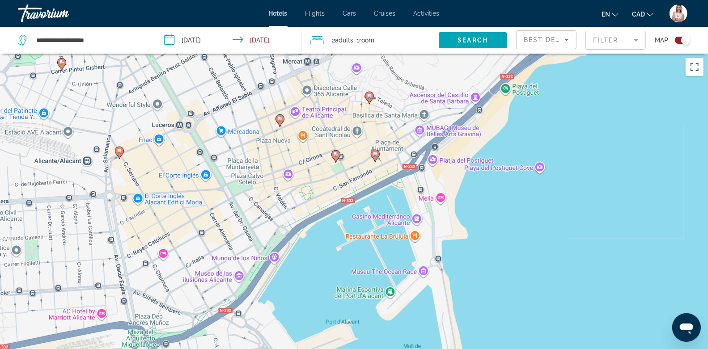
click at [374, 154] on image "Main content" at bounding box center [375, 154] width 5 height 5
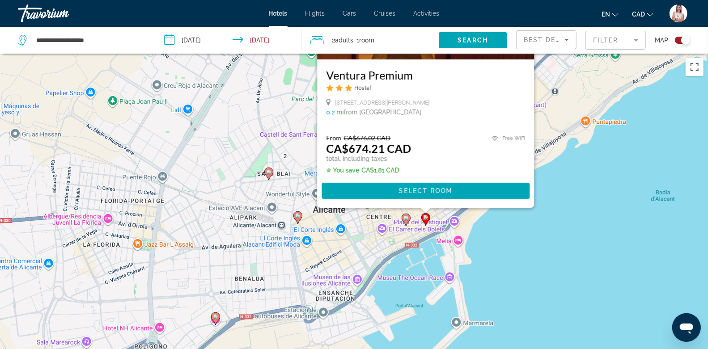
drag, startPoint x: 618, startPoint y: 308, endPoint x: 507, endPoint y: 188, distance: 163.3
click at [507, 188] on div "To activate drag with keyboard, press Alt + Enter. Once in keyboard drag state,…" at bounding box center [354, 228] width 708 height 349
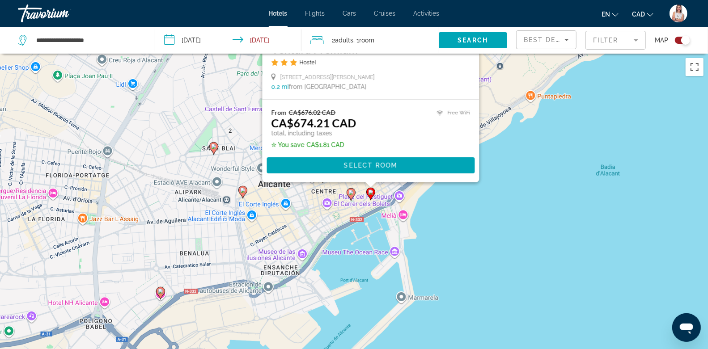
click at [349, 191] on image "Main content" at bounding box center [350, 192] width 5 height 5
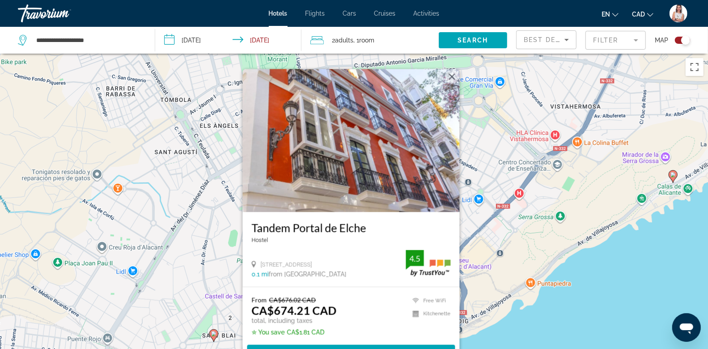
click at [551, 285] on div "To activate drag with keyboard, press Alt + Enter. Once in keyboard drag state,…" at bounding box center [354, 228] width 708 height 349
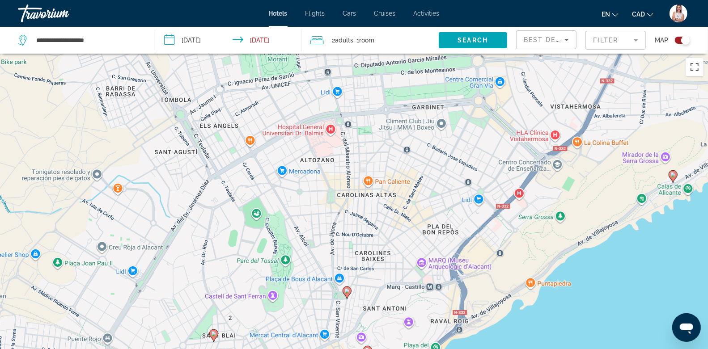
click at [348, 285] on image "Main content" at bounding box center [346, 291] width 5 height 5
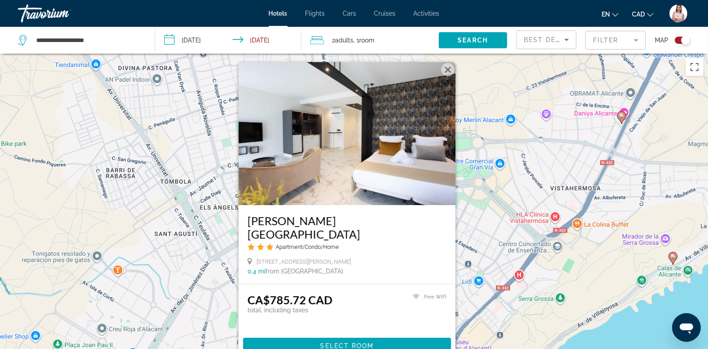
click at [585, 285] on div "To activate drag with keyboard, press Alt + Enter. Once in keyboard drag state,…" at bounding box center [354, 228] width 708 height 349
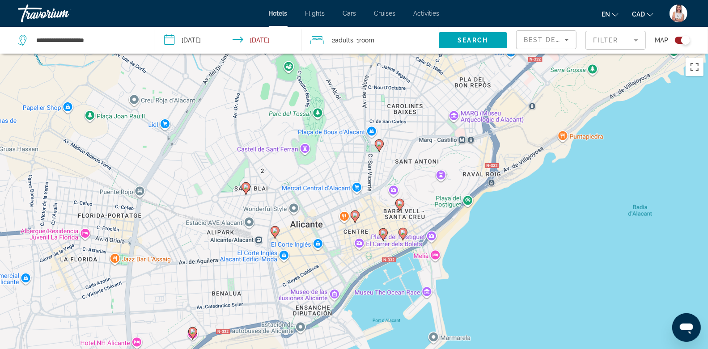
drag, startPoint x: 478, startPoint y: 299, endPoint x: 494, endPoint y: 56, distance: 243.4
click at [504, 60] on div "To activate drag with keyboard, press Alt + Enter. Once in keyboard drag state,…" at bounding box center [354, 228] width 708 height 349
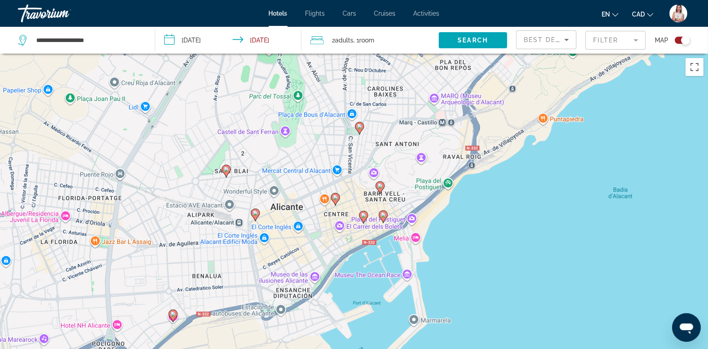
click at [255, 213] on image "Main content" at bounding box center [255, 213] width 5 height 5
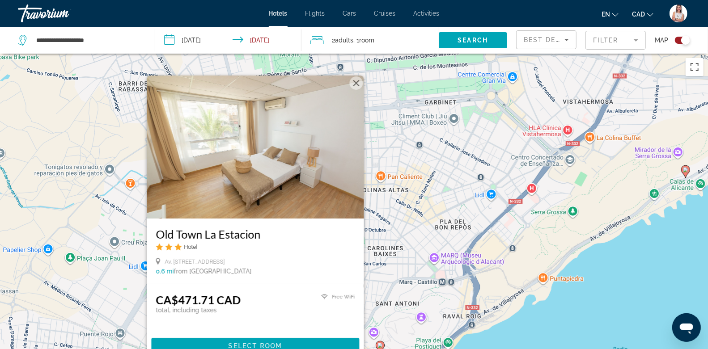
click at [359, 84] on button "Close" at bounding box center [355, 82] width 13 height 13
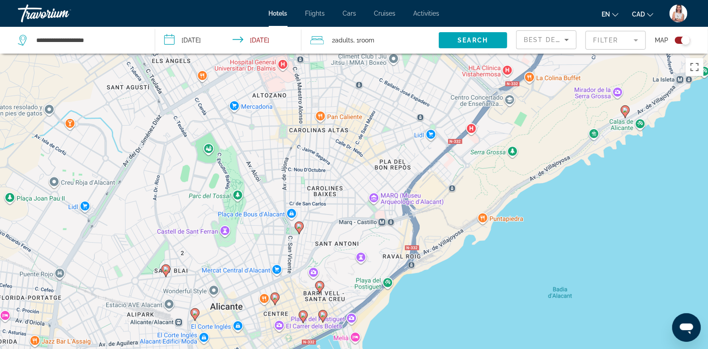
drag, startPoint x: 588, startPoint y: 317, endPoint x: 508, endPoint y: 249, distance: 105.4
click at [508, 249] on div "To activate drag with keyboard, press Alt + Enter. Once in keyboard drag state,…" at bounding box center [354, 228] width 708 height 349
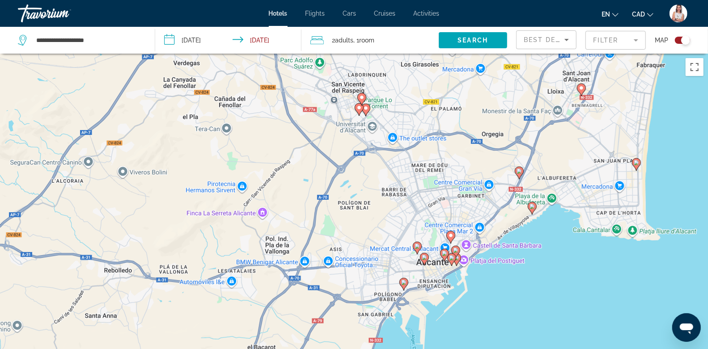
click at [585, 162] on image "Main content" at bounding box center [636, 162] width 5 height 5
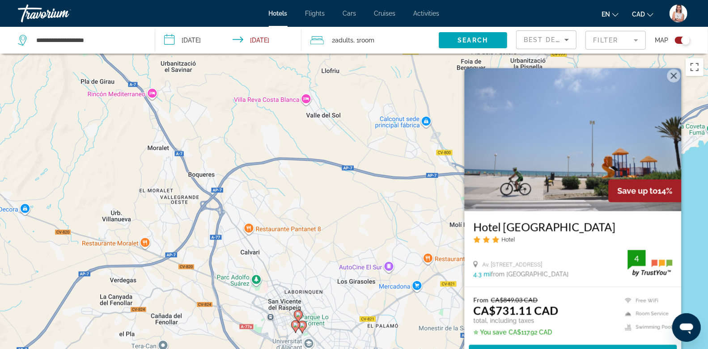
click at [562, 144] on img "Main content" at bounding box center [572, 139] width 217 height 143
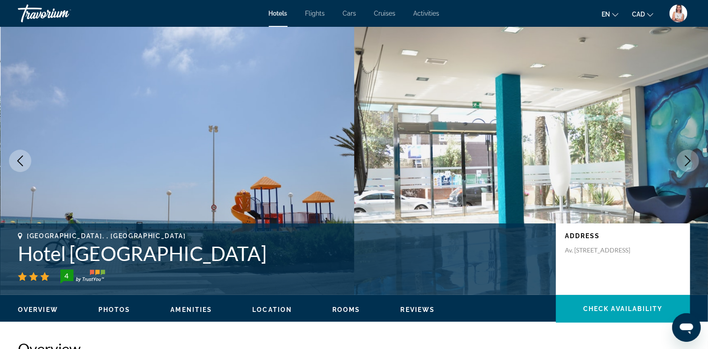
click at [585, 159] on icon "Next image" at bounding box center [688, 161] width 11 height 11
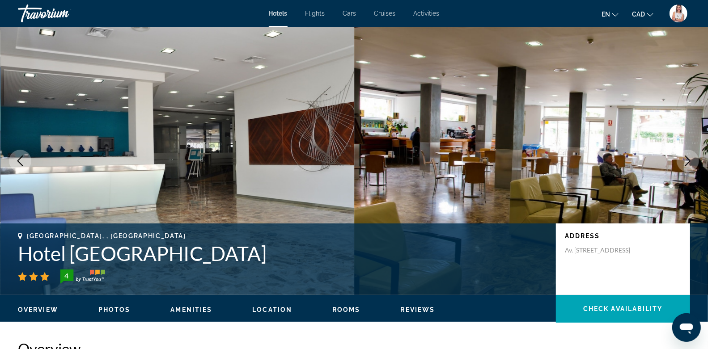
click at [585, 159] on icon "Next image" at bounding box center [688, 161] width 11 height 11
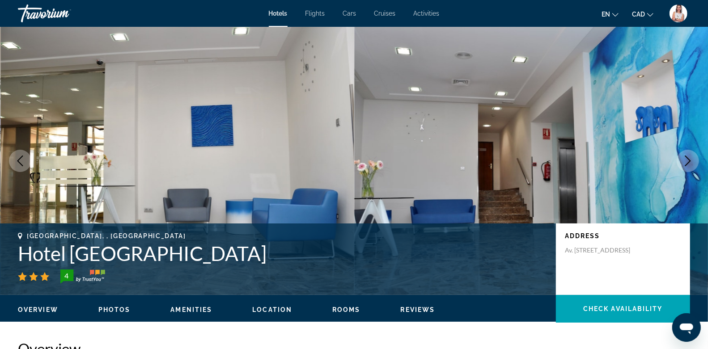
click at [585, 159] on icon "Next image" at bounding box center [688, 161] width 11 height 11
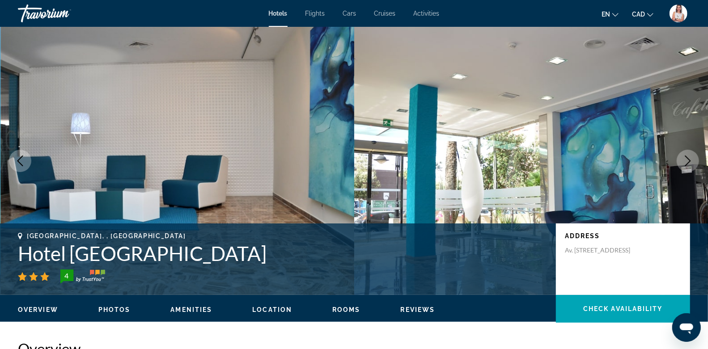
click at [585, 159] on icon "Next image" at bounding box center [688, 161] width 11 height 11
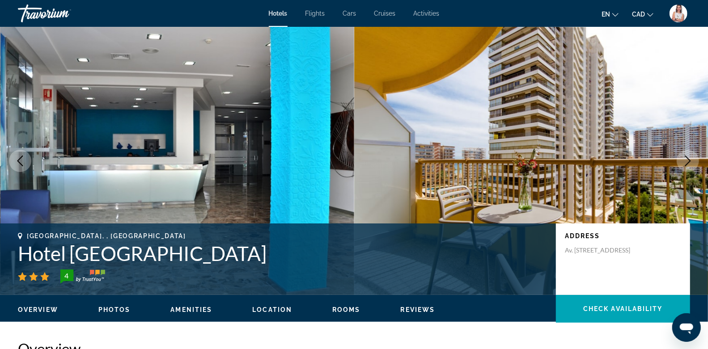
click at [585, 159] on icon "Next image" at bounding box center [688, 161] width 11 height 11
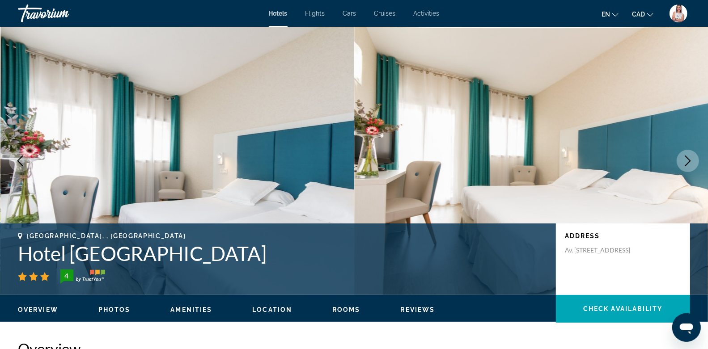
click at [585, 159] on icon "Next image" at bounding box center [688, 161] width 11 height 11
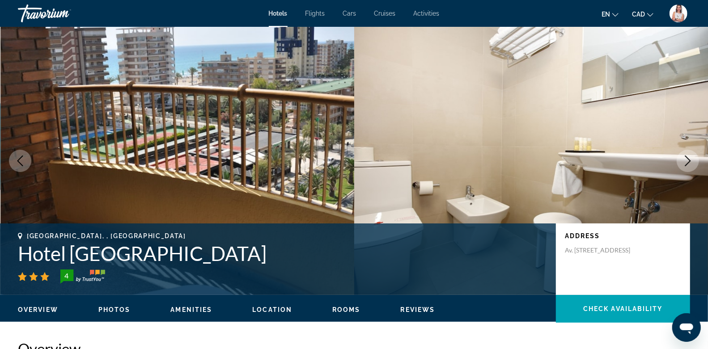
click at [585, 159] on icon "Next image" at bounding box center [688, 161] width 11 height 11
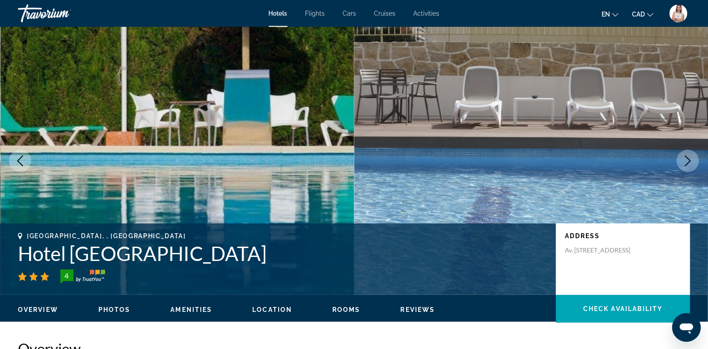
click at [585, 159] on icon "Next image" at bounding box center [688, 161] width 11 height 11
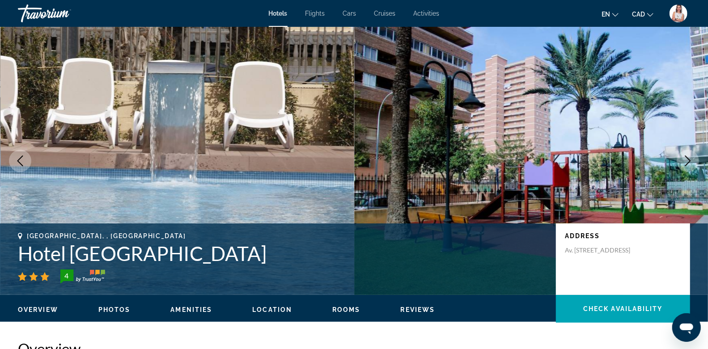
click at [585, 159] on icon "Next image" at bounding box center [688, 161] width 11 height 11
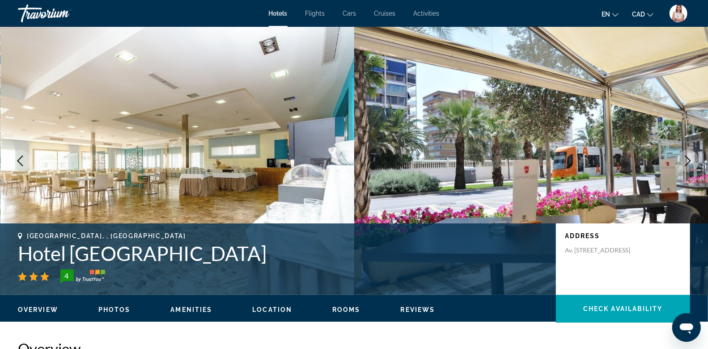
click at [585, 159] on icon "Next image" at bounding box center [688, 161] width 11 height 11
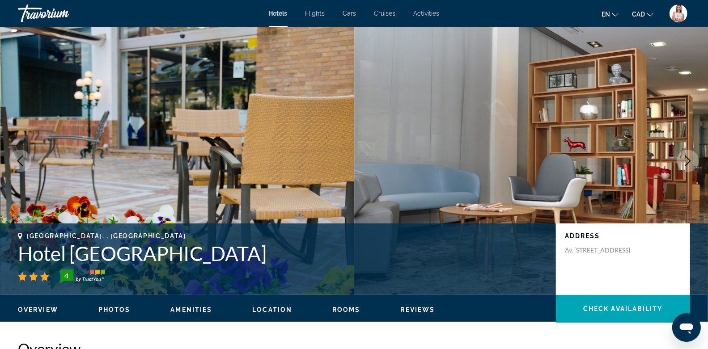
click at [585, 159] on icon "Next image" at bounding box center [688, 161] width 11 height 11
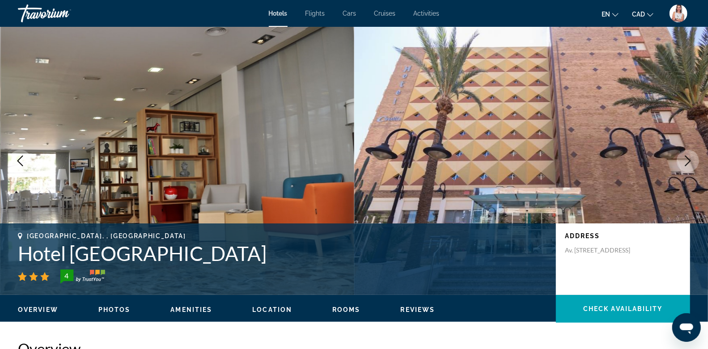
click at [585, 159] on icon "Next image" at bounding box center [688, 161] width 11 height 11
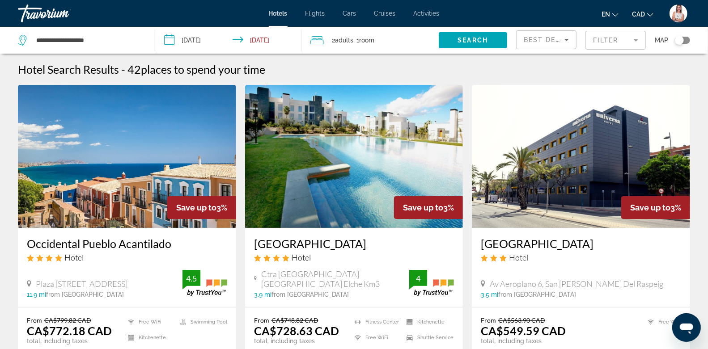
click at [585, 36] on mat-form-field "Filter" at bounding box center [616, 40] width 60 height 19
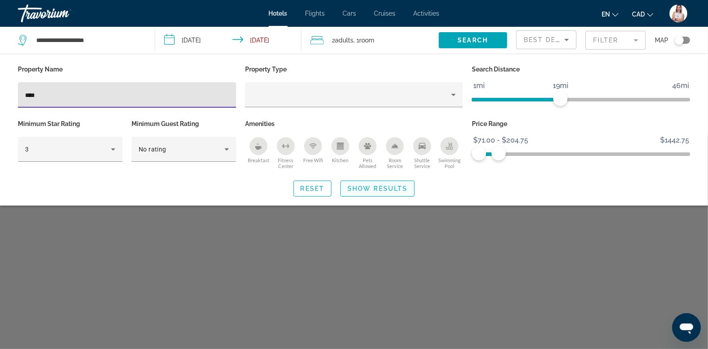
type input "****"
click at [374, 190] on span "Show Results" at bounding box center [378, 188] width 60 height 7
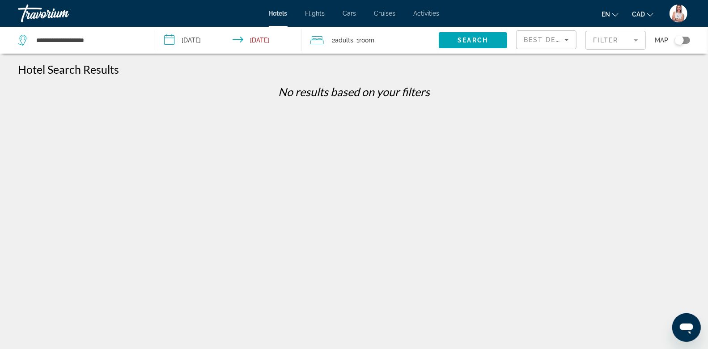
click at [585, 36] on mat-form-field "Filter" at bounding box center [616, 40] width 60 height 19
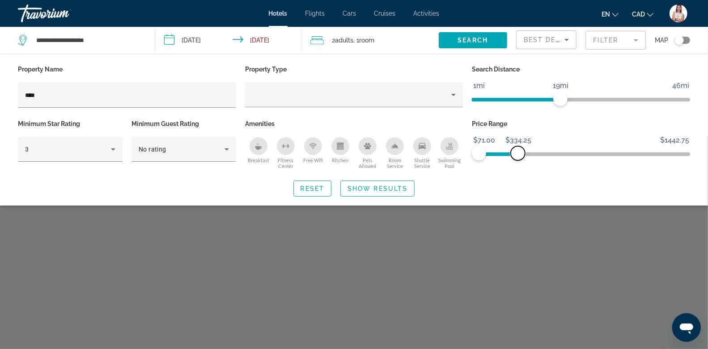
drag, startPoint x: 500, startPoint y: 153, endPoint x: 570, endPoint y: 149, distance: 70.8
click at [525, 149] on span "ngx-slider-max" at bounding box center [518, 153] width 14 height 14
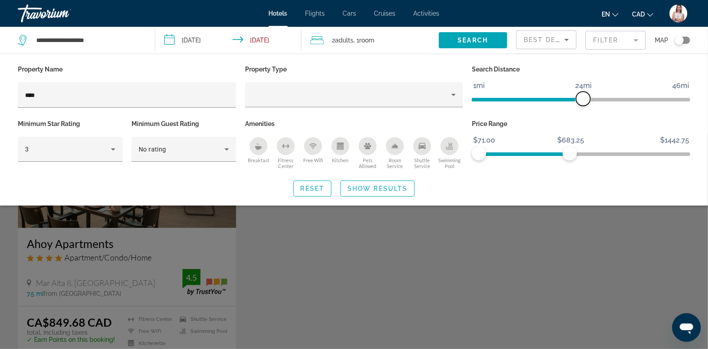
drag, startPoint x: 564, startPoint y: 100, endPoint x: 584, endPoint y: 102, distance: 20.2
click at [584, 102] on span "ngx-slider" at bounding box center [583, 99] width 14 height 14
click at [181, 252] on div "Search widget" at bounding box center [354, 241] width 708 height 215
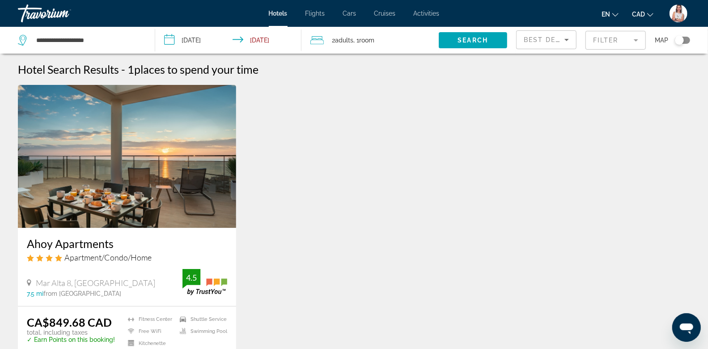
click at [204, 178] on img "Main content" at bounding box center [127, 156] width 218 height 143
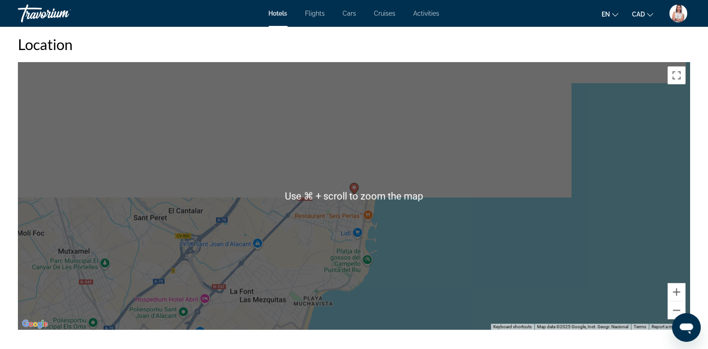
scroll to position [858, 0]
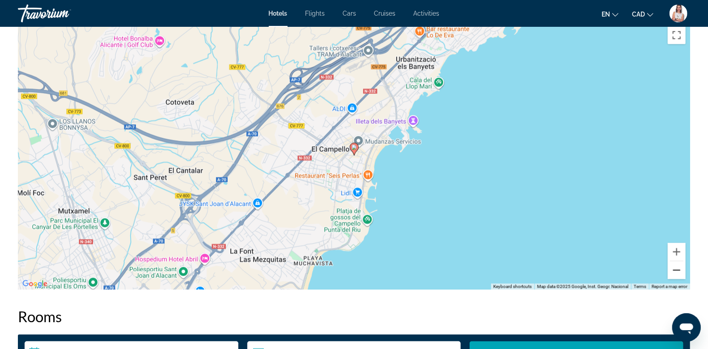
click at [585, 267] on button "Zoom out" at bounding box center [677, 271] width 18 height 18
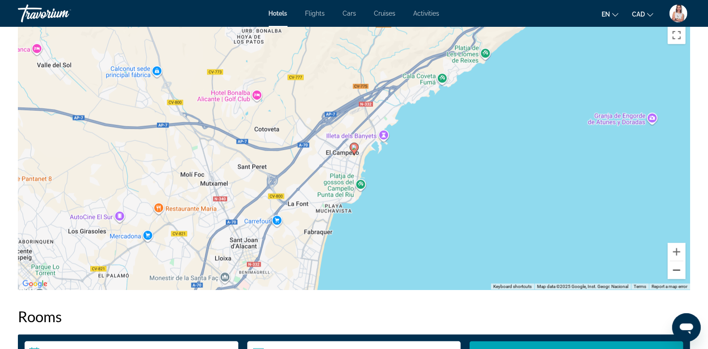
click at [585, 267] on button "Zoom out" at bounding box center [677, 271] width 18 height 18
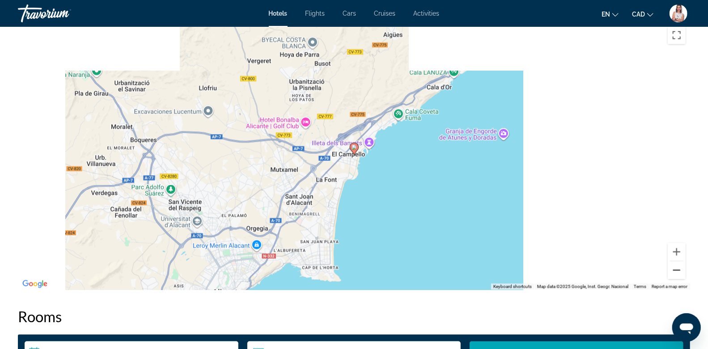
click at [585, 267] on button "Zoom out" at bounding box center [677, 271] width 18 height 18
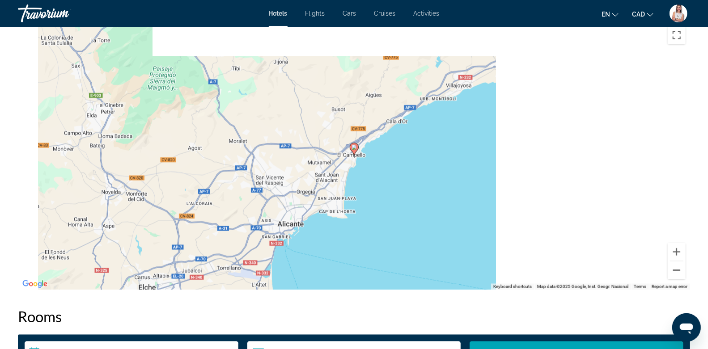
click at [585, 267] on button "Zoom out" at bounding box center [677, 271] width 18 height 18
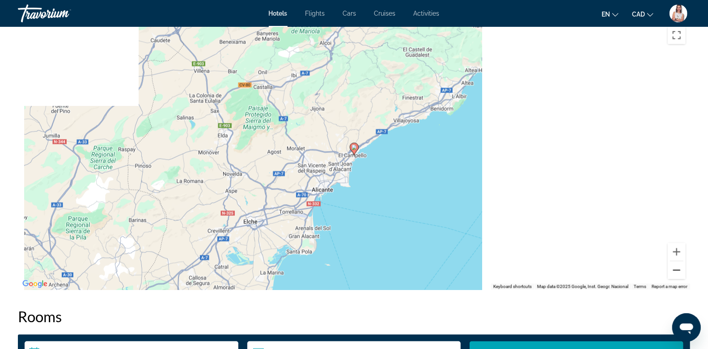
click at [585, 267] on button "Zoom out" at bounding box center [677, 271] width 18 height 18
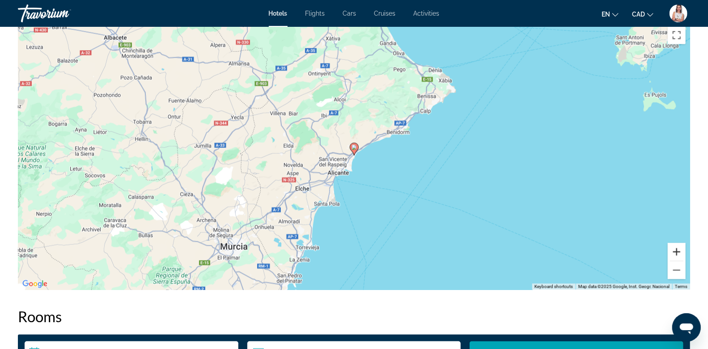
click at [585, 243] on button "Zoom in" at bounding box center [677, 252] width 18 height 18
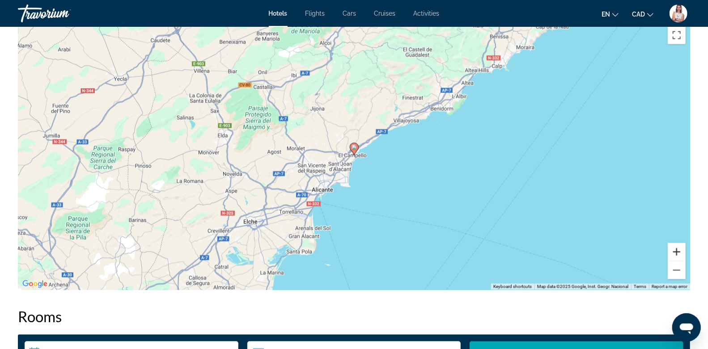
click at [585, 243] on button "Zoom in" at bounding box center [677, 252] width 18 height 18
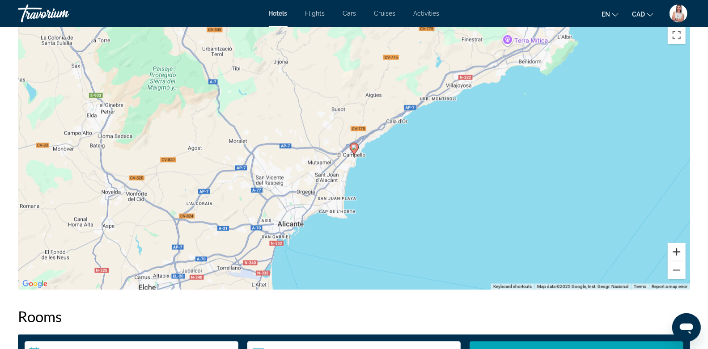
click at [585, 243] on button "Zoom in" at bounding box center [677, 252] width 18 height 18
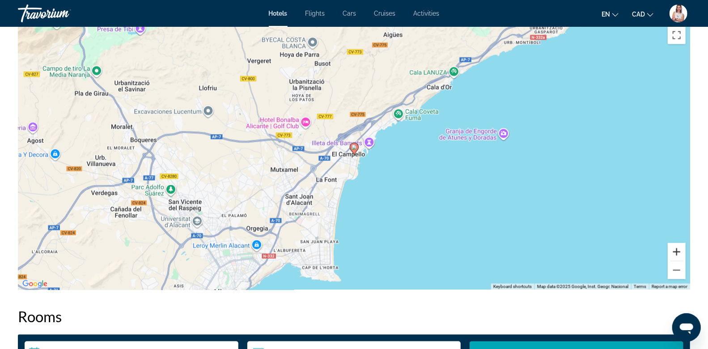
click at [585, 243] on button "Zoom in" at bounding box center [677, 252] width 18 height 18
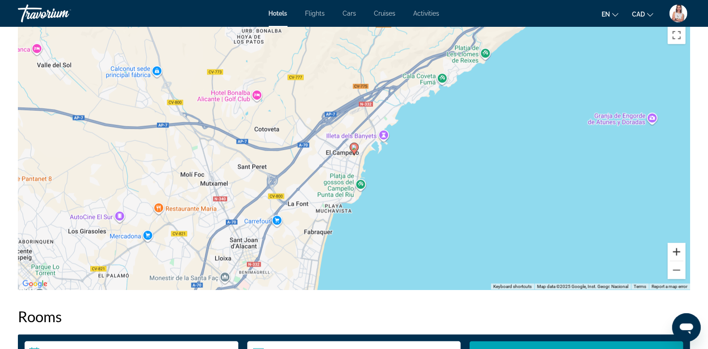
click at [585, 243] on button "Zoom in" at bounding box center [677, 252] width 18 height 18
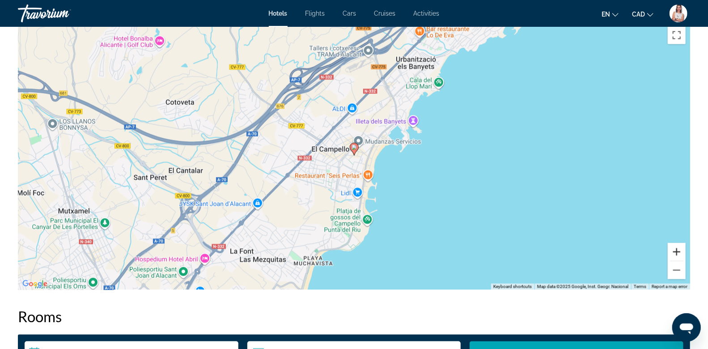
click at [585, 243] on button "Zoom in" at bounding box center [677, 252] width 18 height 18
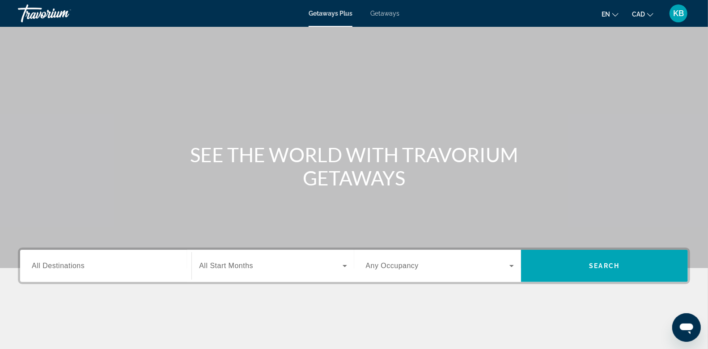
click at [74, 266] on span "All Destinations" at bounding box center [58, 266] width 53 height 8
click at [74, 266] on input "Destination All Destinations" at bounding box center [106, 266] width 148 height 11
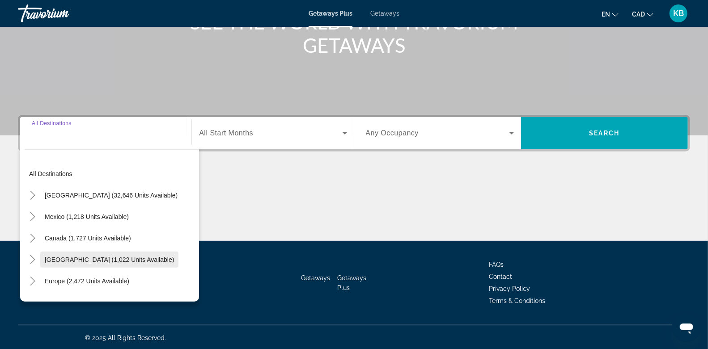
scroll to position [134, 0]
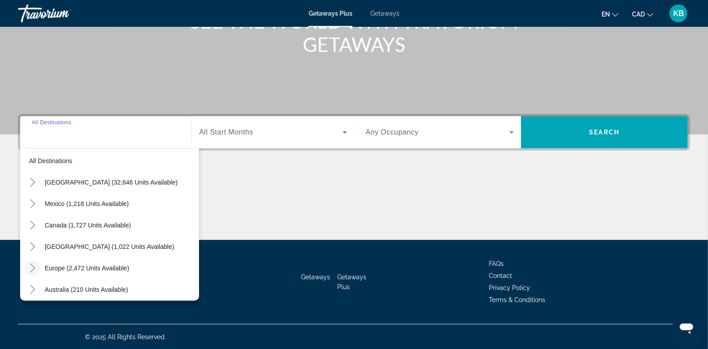
click at [35, 268] on icon "Toggle Europe (2,472 units available)" at bounding box center [32, 268] width 9 height 9
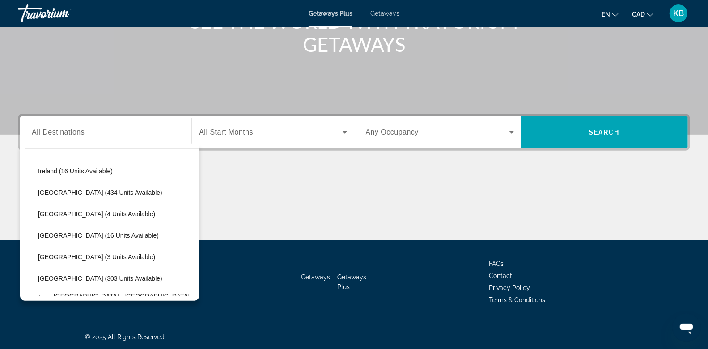
scroll to position [342, 0]
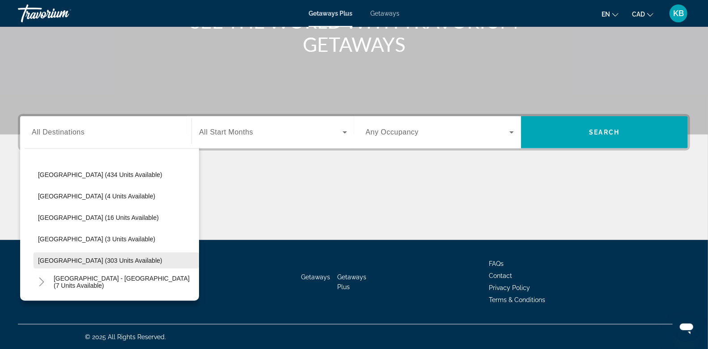
click at [69, 257] on span "Spain (303 units available)" at bounding box center [100, 260] width 124 height 7
type input "**********"
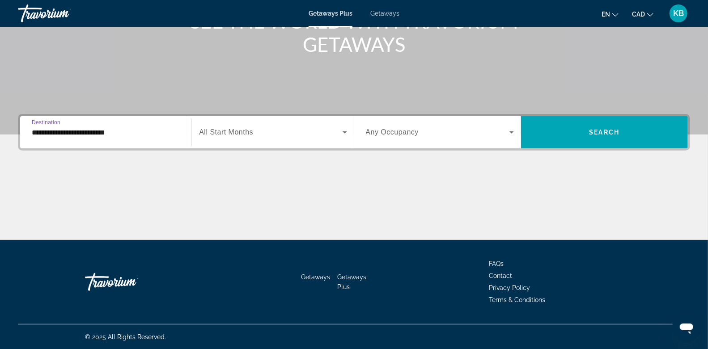
click at [234, 131] on span "All Start Months" at bounding box center [226, 132] width 54 height 8
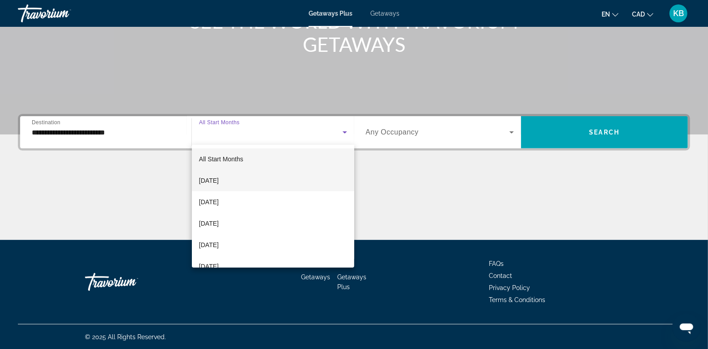
click at [219, 182] on span "September 2025" at bounding box center [209, 180] width 20 height 11
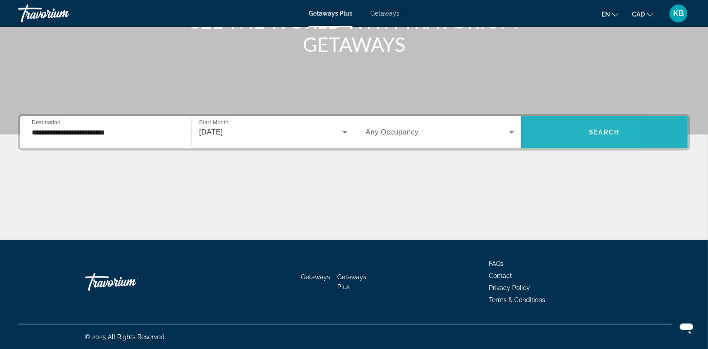
click at [553, 122] on span "Search widget" at bounding box center [604, 132] width 167 height 21
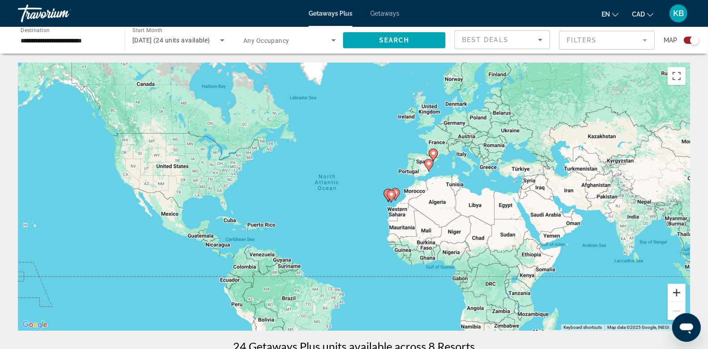
click at [683, 291] on button "Zoom in" at bounding box center [677, 293] width 18 height 18
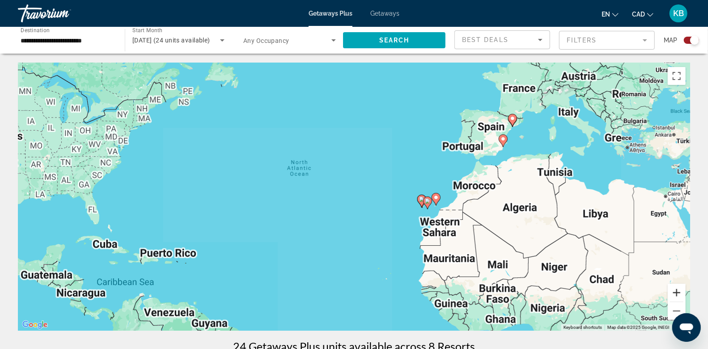
click at [683, 291] on button "Zoom in" at bounding box center [677, 293] width 18 height 18
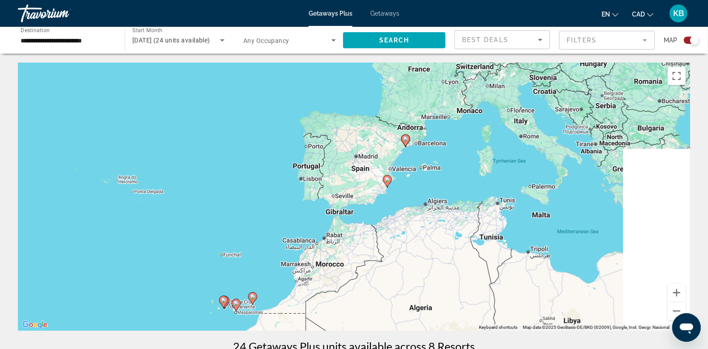
drag, startPoint x: 612, startPoint y: 187, endPoint x: 346, endPoint y: 282, distance: 282.8
click at [346, 282] on div "To activate drag with keyboard, press Alt + Enter. Once in keyboard drag state,…" at bounding box center [354, 197] width 672 height 268
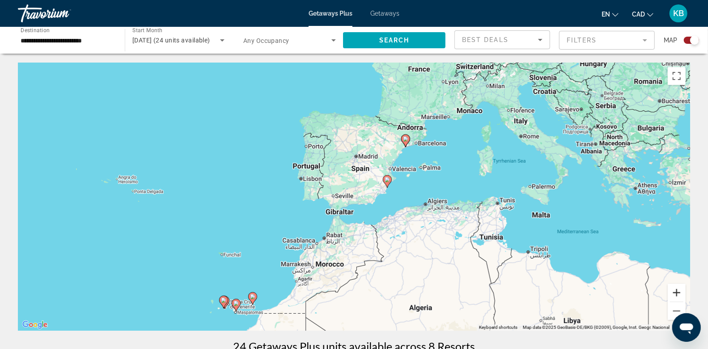
click at [679, 293] on button "Zoom in" at bounding box center [677, 293] width 18 height 18
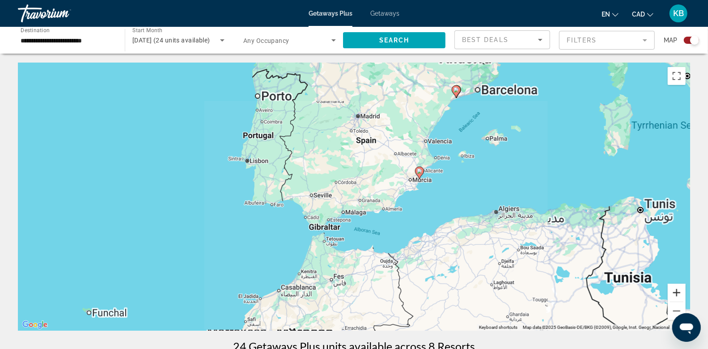
click at [679, 293] on button "Zoom in" at bounding box center [677, 293] width 18 height 18
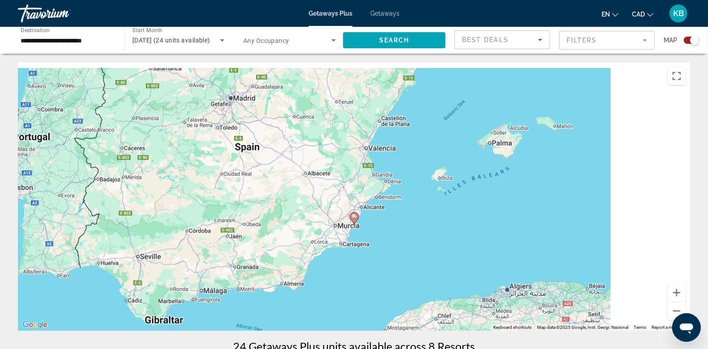
drag, startPoint x: 543, startPoint y: 189, endPoint x: 408, endPoint y: 254, distance: 148.8
click at [408, 254] on div "To activate drag with keyboard, press Alt + Enter. Once in keyboard drag state,…" at bounding box center [354, 197] width 672 height 268
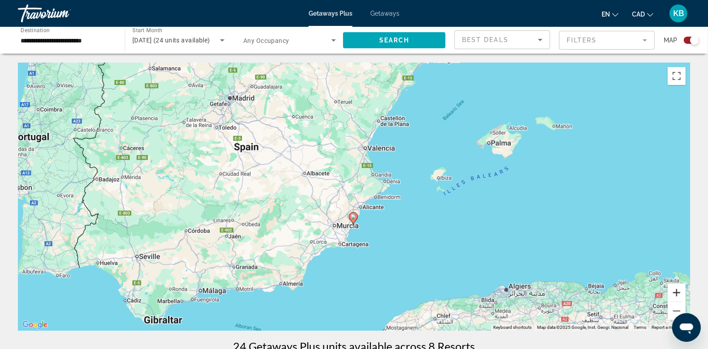
click at [675, 291] on button "Zoom in" at bounding box center [677, 293] width 18 height 18
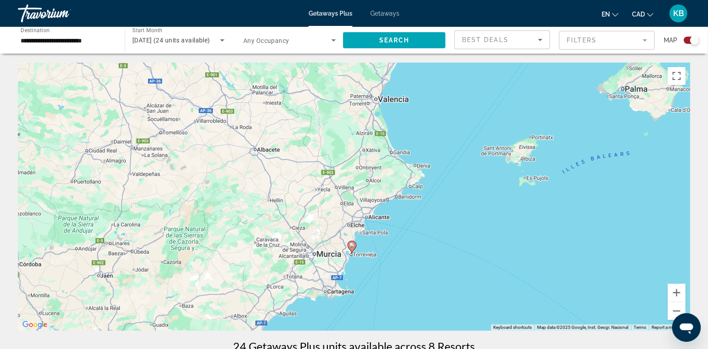
click at [351, 245] on image "Main content" at bounding box center [351, 245] width 5 height 5
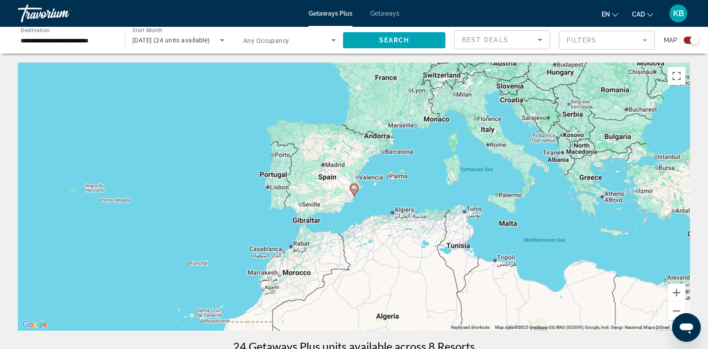
click at [352, 188] on image "Main content" at bounding box center [354, 188] width 5 height 5
type input "**********"
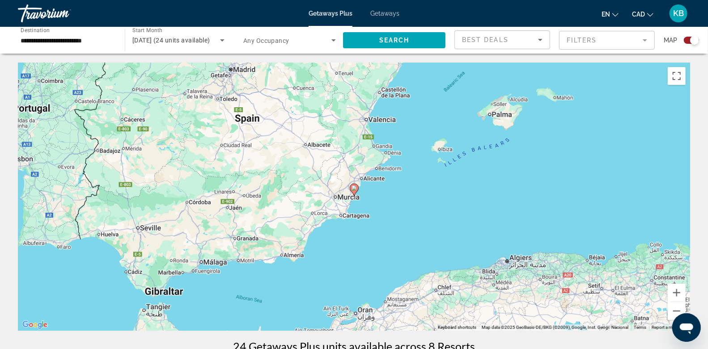
click at [355, 188] on image "Main content" at bounding box center [354, 188] width 5 height 5
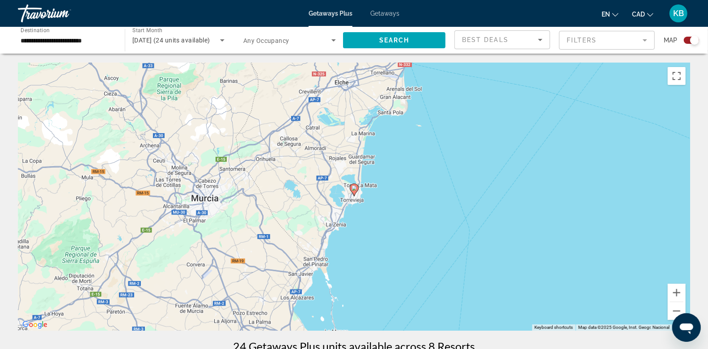
click at [355, 188] on image "Main content" at bounding box center [354, 188] width 5 height 5
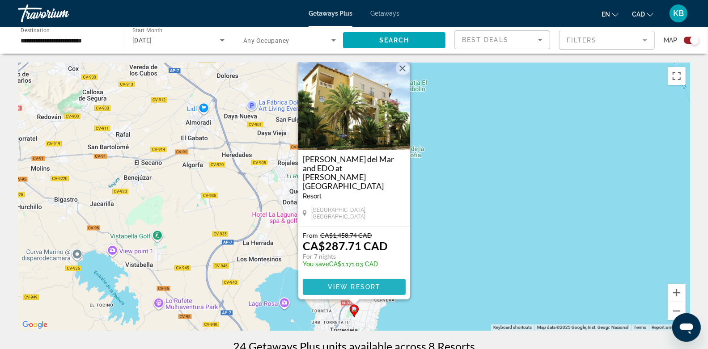
click at [351, 285] on span "View Resort" at bounding box center [353, 287] width 53 height 7
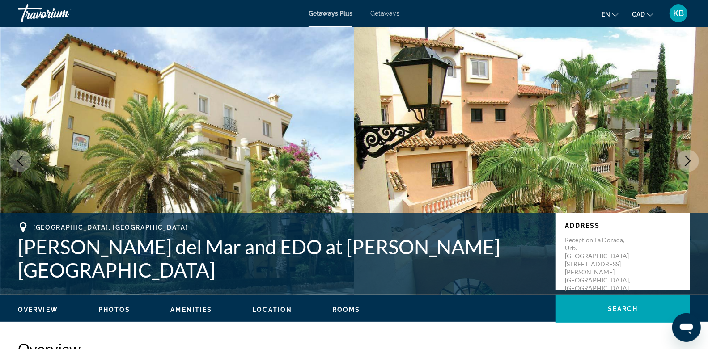
click at [391, 13] on span "Getaways" at bounding box center [384, 13] width 29 height 7
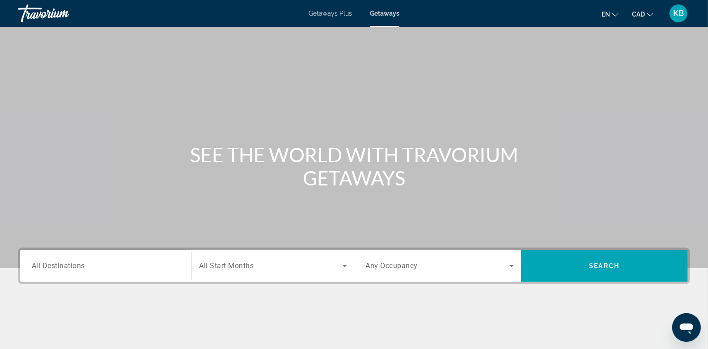
click at [86, 267] on input "Destination All Destinations" at bounding box center [106, 266] width 148 height 11
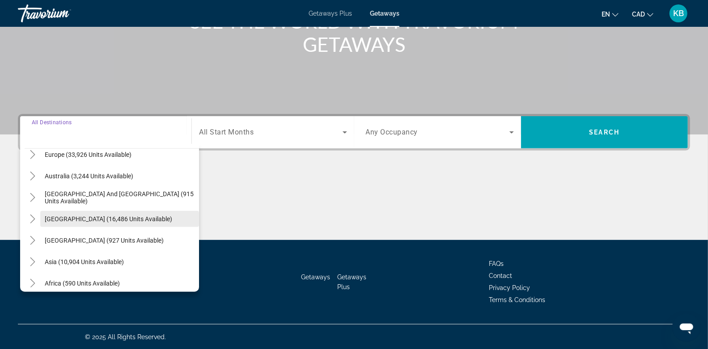
scroll to position [116, 0]
click at [31, 156] on icon "Toggle Europe (33,926 units available)" at bounding box center [32, 155] width 9 height 9
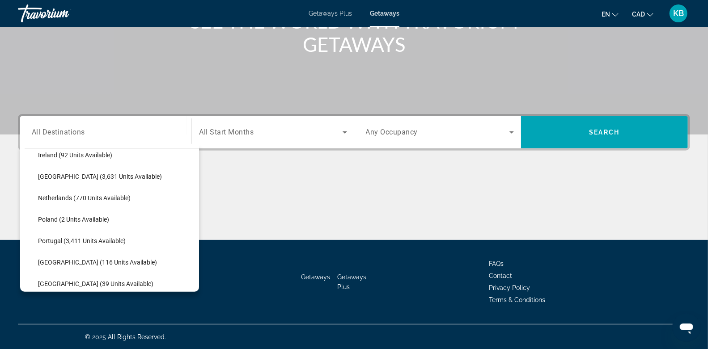
scroll to position [432, 0]
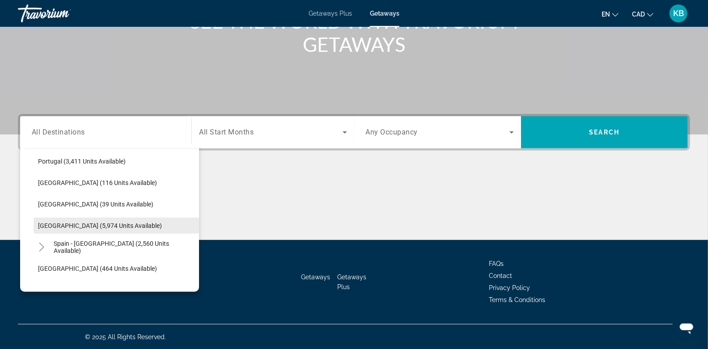
click at [79, 222] on span "Spain (5,974 units available)" at bounding box center [100, 225] width 124 height 7
type input "**********"
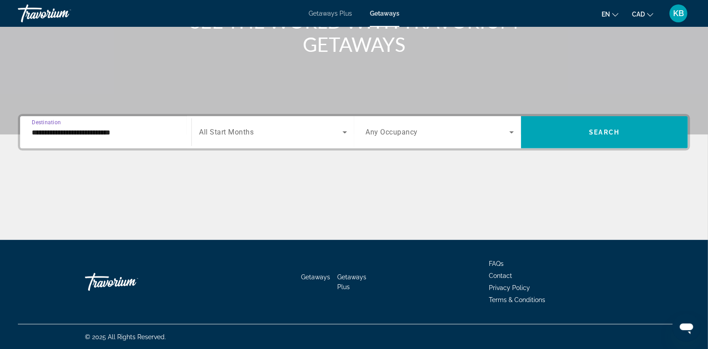
click at [241, 129] on span "All Start Months" at bounding box center [226, 132] width 55 height 8
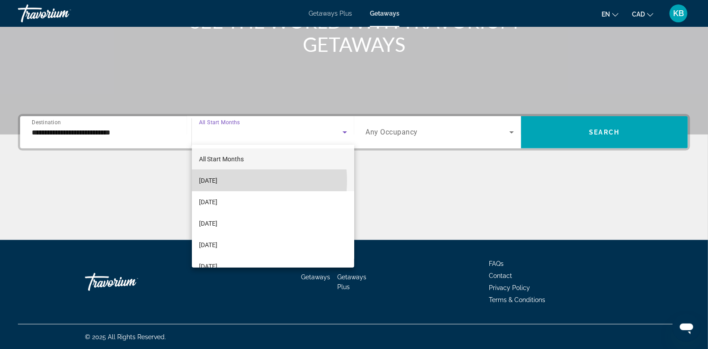
click at [217, 181] on span "September 2025" at bounding box center [208, 180] width 18 height 11
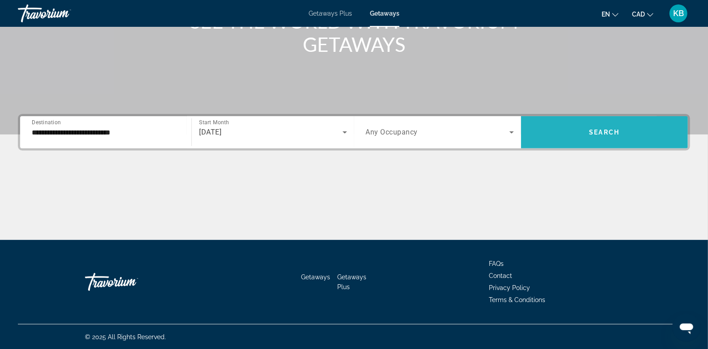
click at [559, 133] on span "Search widget" at bounding box center [604, 132] width 167 height 21
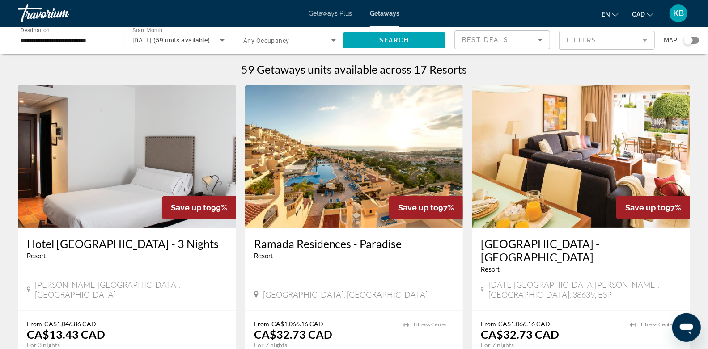
click at [695, 39] on div "Search widget" at bounding box center [691, 40] width 15 height 7
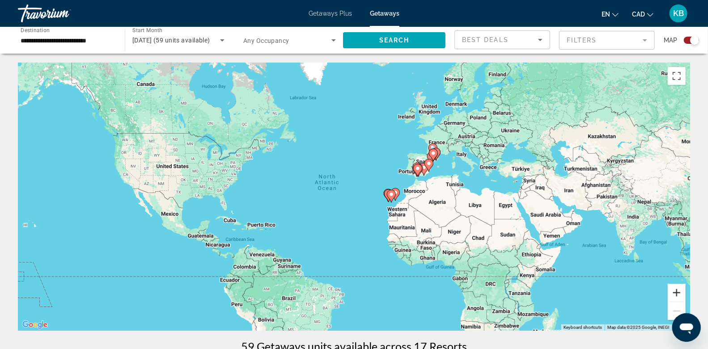
click at [682, 292] on button "Zoom in" at bounding box center [677, 293] width 18 height 18
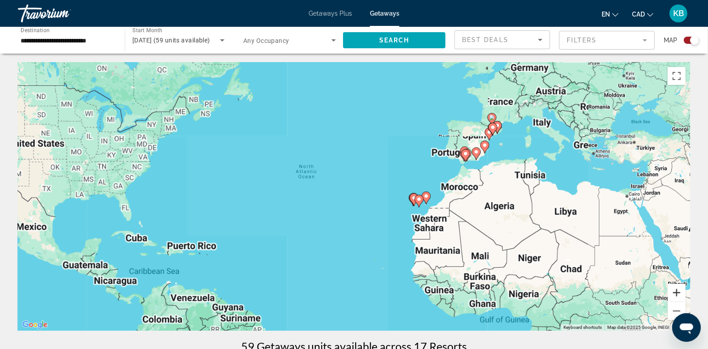
click at [682, 292] on button "Zoom in" at bounding box center [677, 293] width 18 height 18
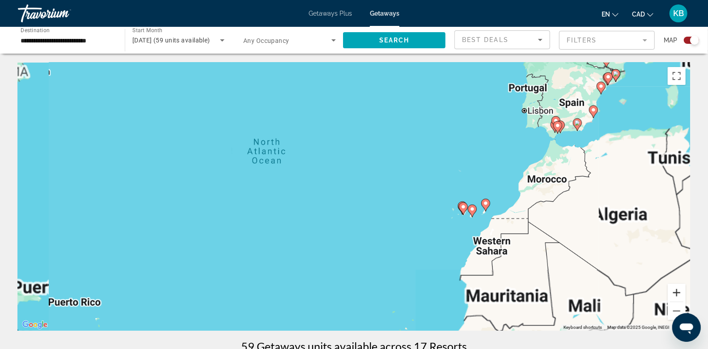
click at [682, 292] on button "Zoom in" at bounding box center [677, 293] width 18 height 18
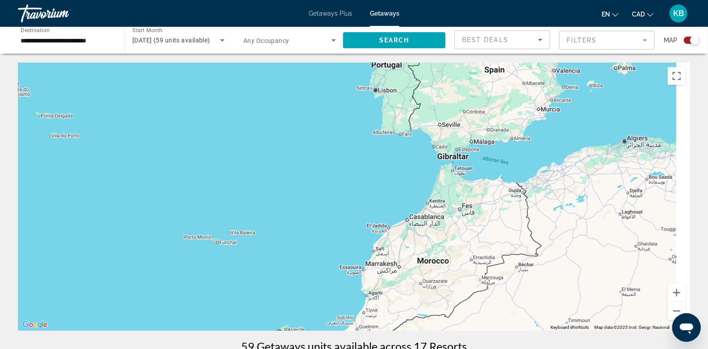
drag, startPoint x: 610, startPoint y: 223, endPoint x: 206, endPoint y: 332, distance: 418.1
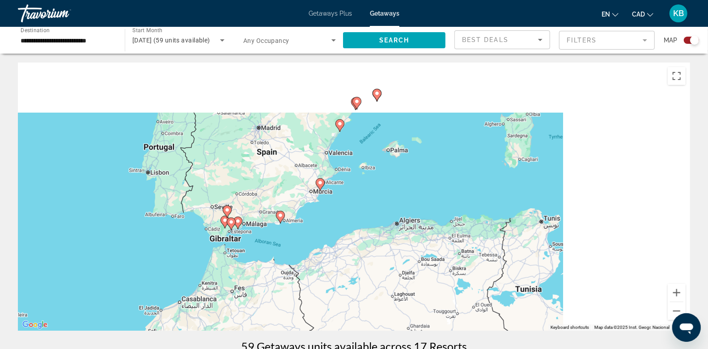
drag, startPoint x: 514, startPoint y: 197, endPoint x: 283, endPoint y: 282, distance: 246.4
click at [283, 282] on div "To activate drag with keyboard, press Alt + Enter. Once in keyboard drag state,…" at bounding box center [354, 197] width 672 height 268
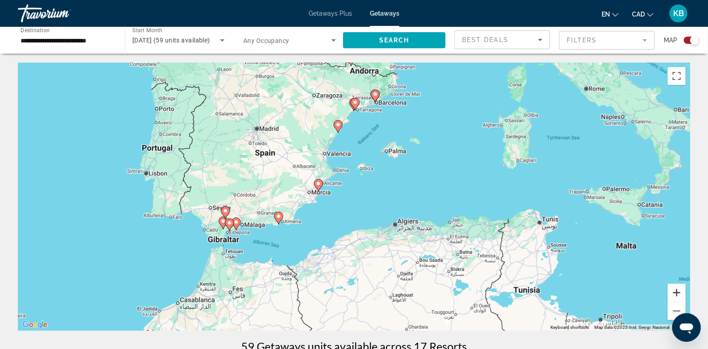
click at [677, 292] on button "Zoom in" at bounding box center [677, 293] width 18 height 18
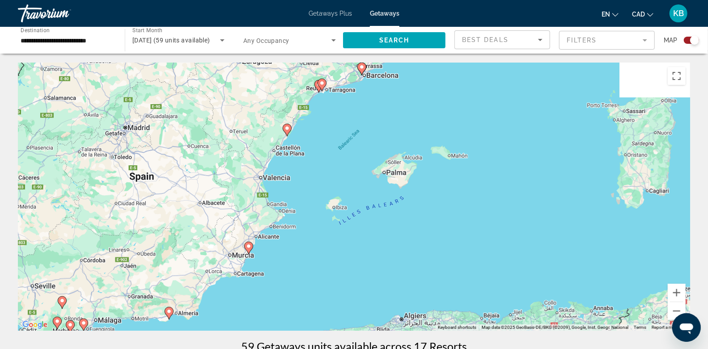
drag, startPoint x: 394, startPoint y: 199, endPoint x: 352, endPoint y: 271, distance: 83.0
click at [352, 271] on div "To activate drag with keyboard, press Alt + Enter. Once in keyboard drag state,…" at bounding box center [354, 197] width 672 height 268
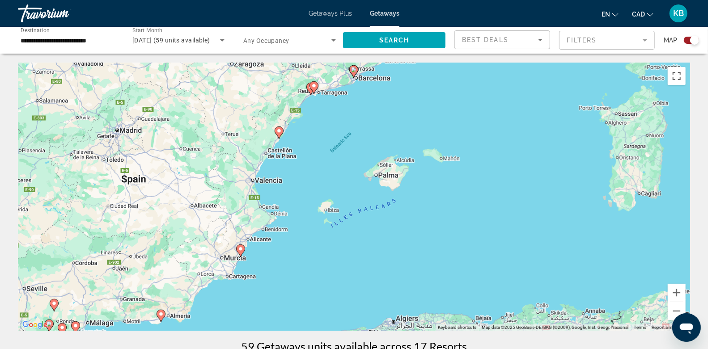
click at [241, 249] on image "Main content" at bounding box center [240, 248] width 5 height 5
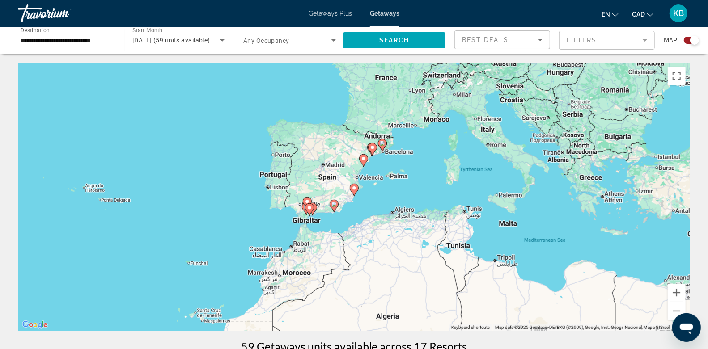
click at [354, 189] on image "Main content" at bounding box center [354, 188] width 5 height 5
type input "**********"
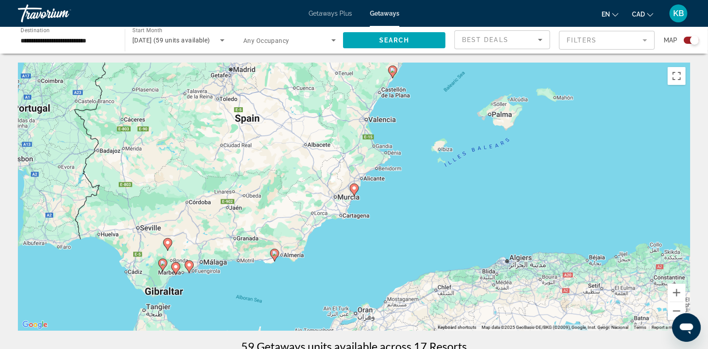
click at [354, 189] on image "Main content" at bounding box center [354, 188] width 5 height 5
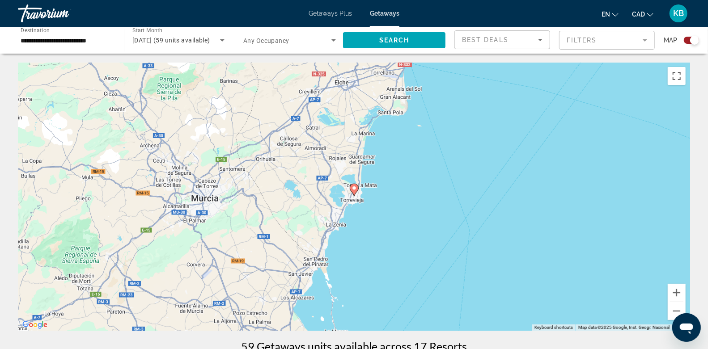
click at [354, 189] on image "Main content" at bounding box center [354, 188] width 5 height 5
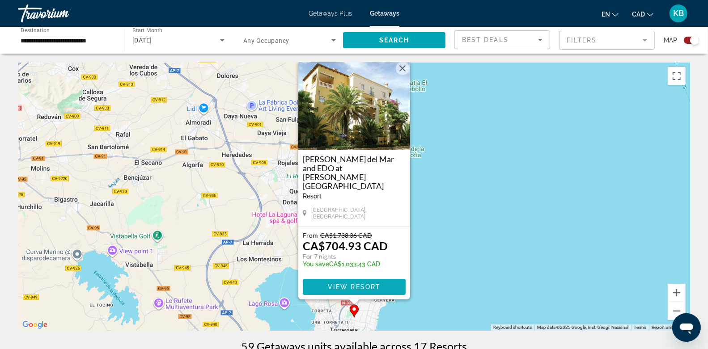
click at [373, 284] on span "View Resort" at bounding box center [353, 287] width 53 height 7
